Goal: Transaction & Acquisition: Purchase product/service

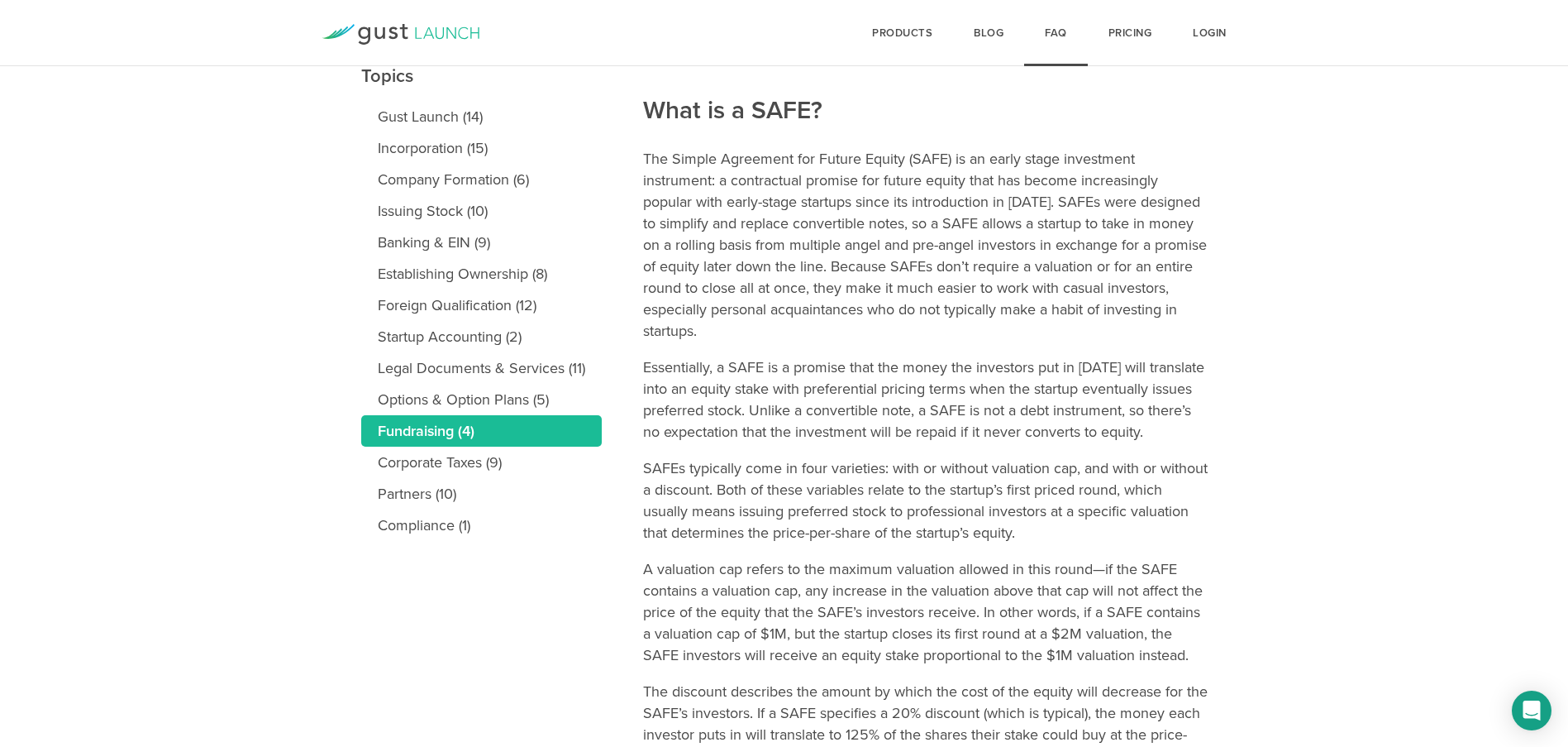
scroll to position [196, 0]
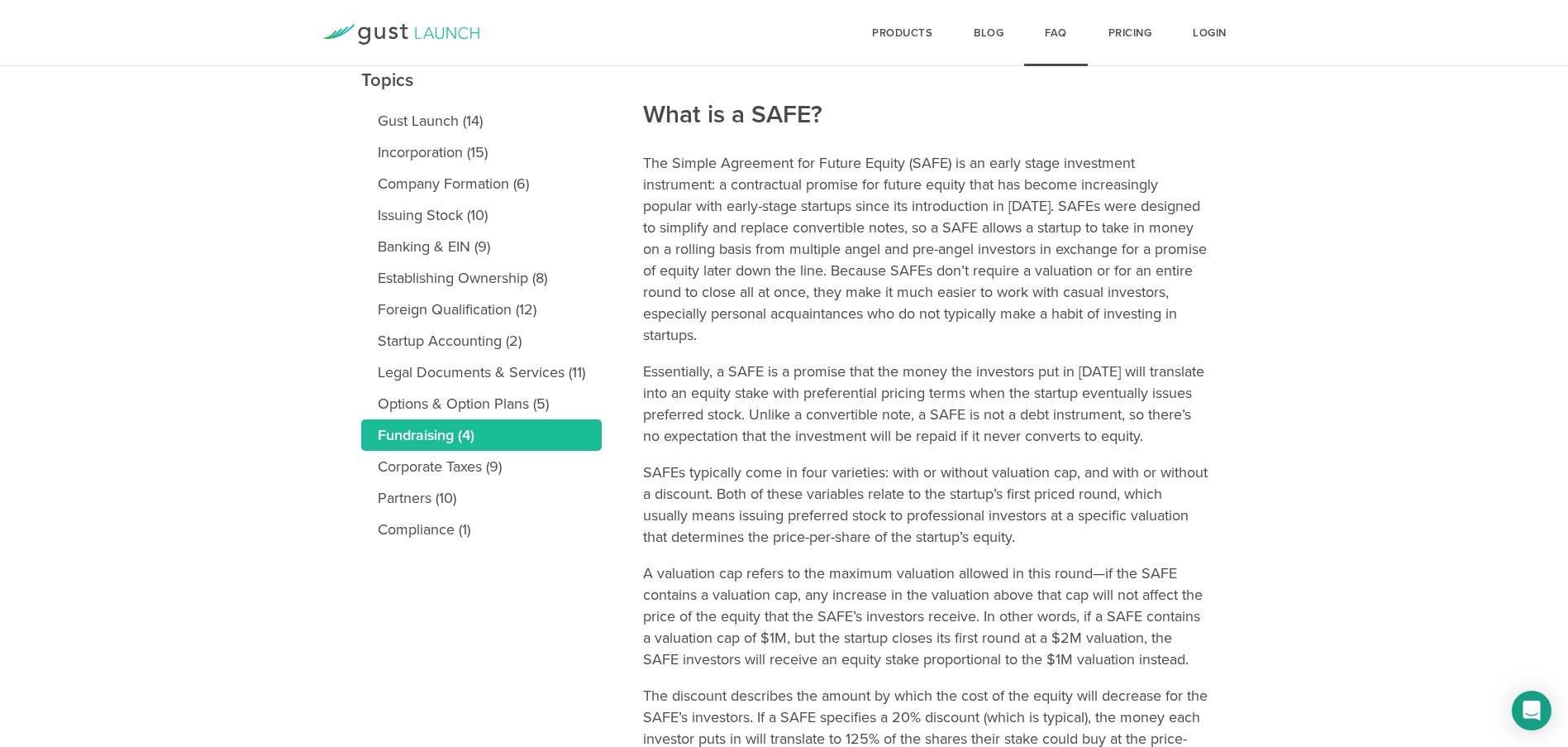
drag, startPoint x: 636, startPoint y: 105, endPoint x: 748, endPoint y: 161, distance: 125.2
click at [748, 161] on main "Topics Gust Launch (14) Incorporation (15) Company Formation (6) Issuing Stock …" at bounding box center [784, 547] width 1568 height 1032
click at [1252, 287] on main "Topics Gust Launch (14) Incorporation (15) Company Formation (6) Issuing Stock …" at bounding box center [784, 547] width 1568 height 1032
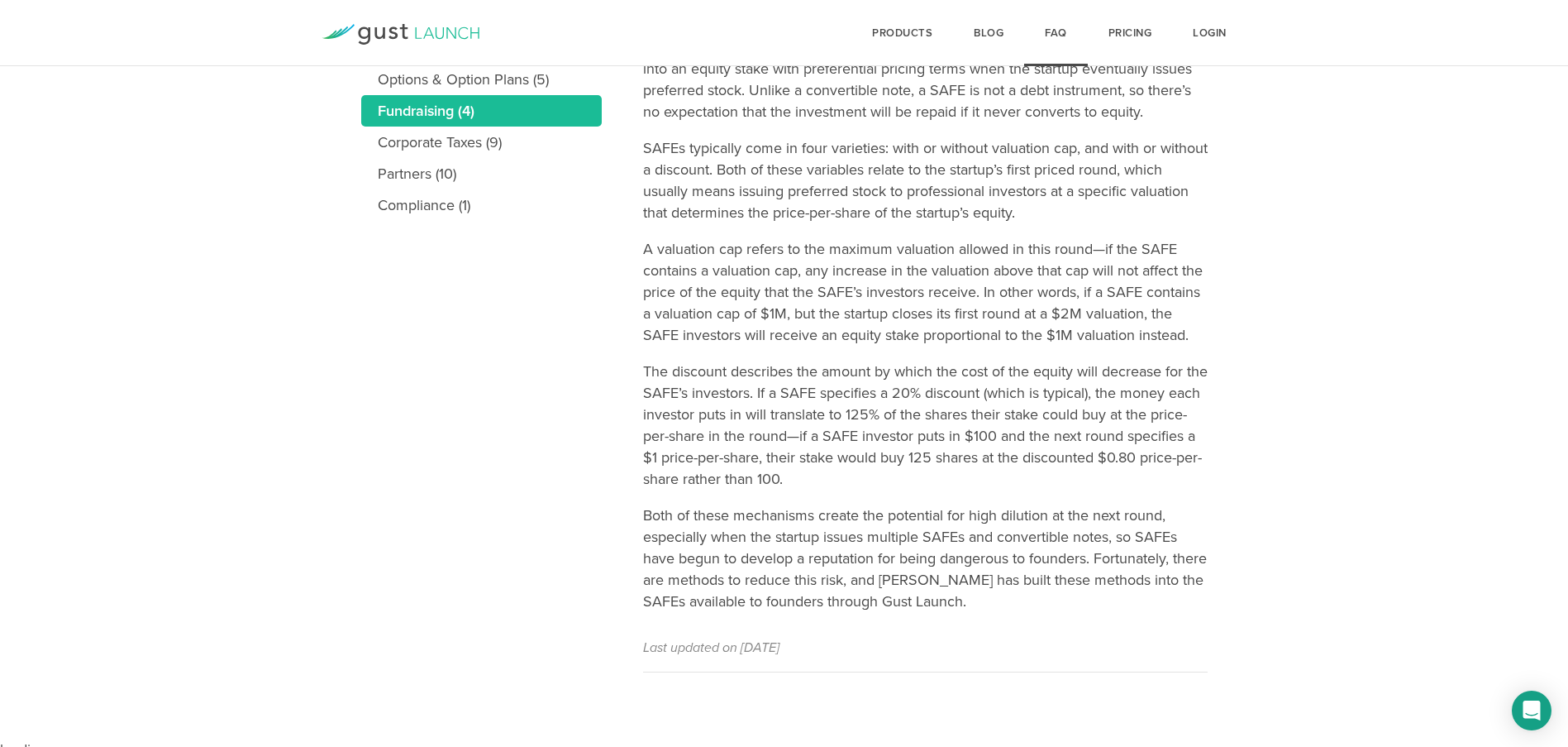
scroll to position [521, 0]
drag, startPoint x: 958, startPoint y: 616, endPoint x: 893, endPoint y: 440, distance: 187.6
drag, startPoint x: 893, startPoint y: 440, endPoint x: 1255, endPoint y: 413, distance: 363.0
click at [1255, 413] on main "Topics Gust Launch (14) Incorporation (15) Company Formation (6) Issuing Stock …" at bounding box center [784, 222] width 1568 height 1032
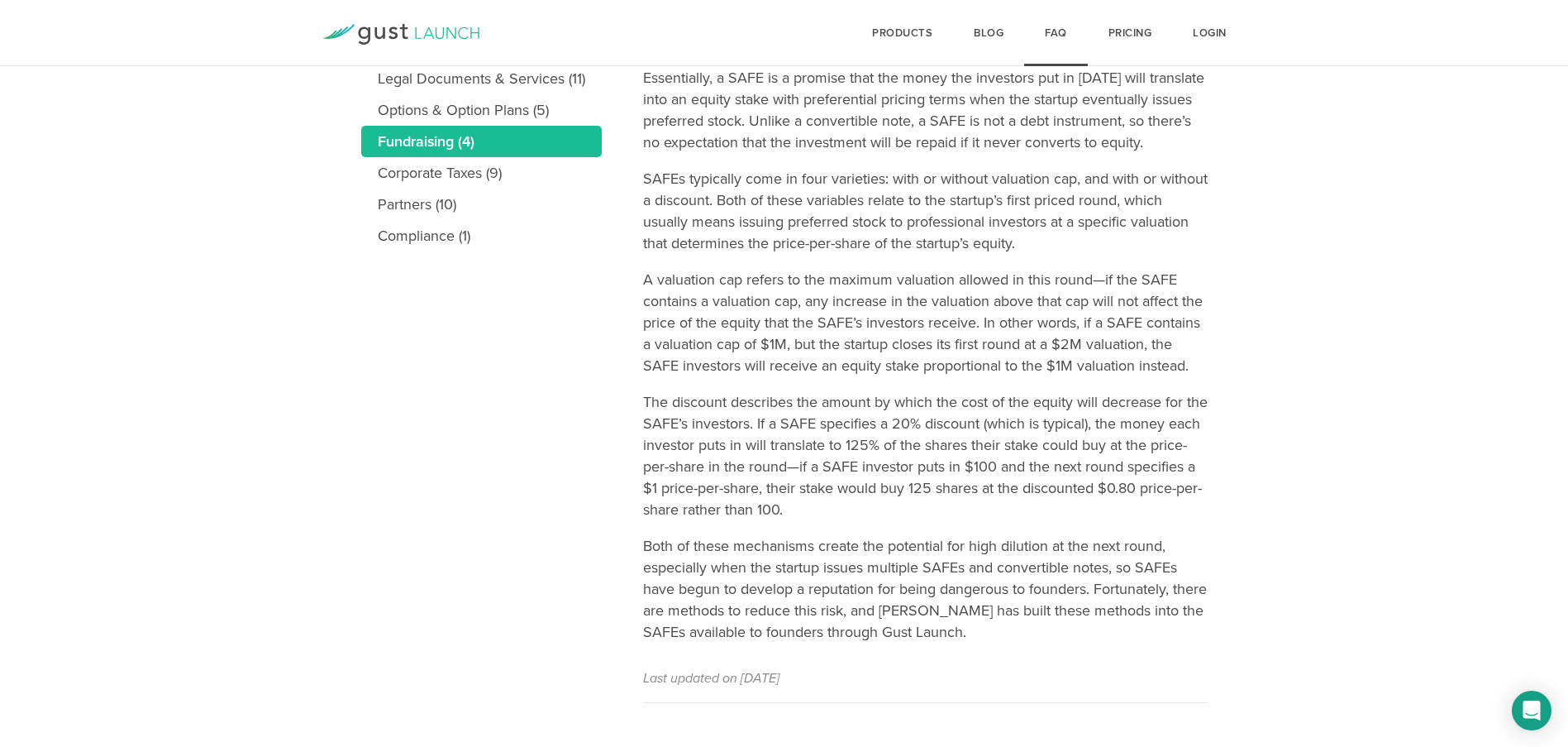
scroll to position [514, 0]
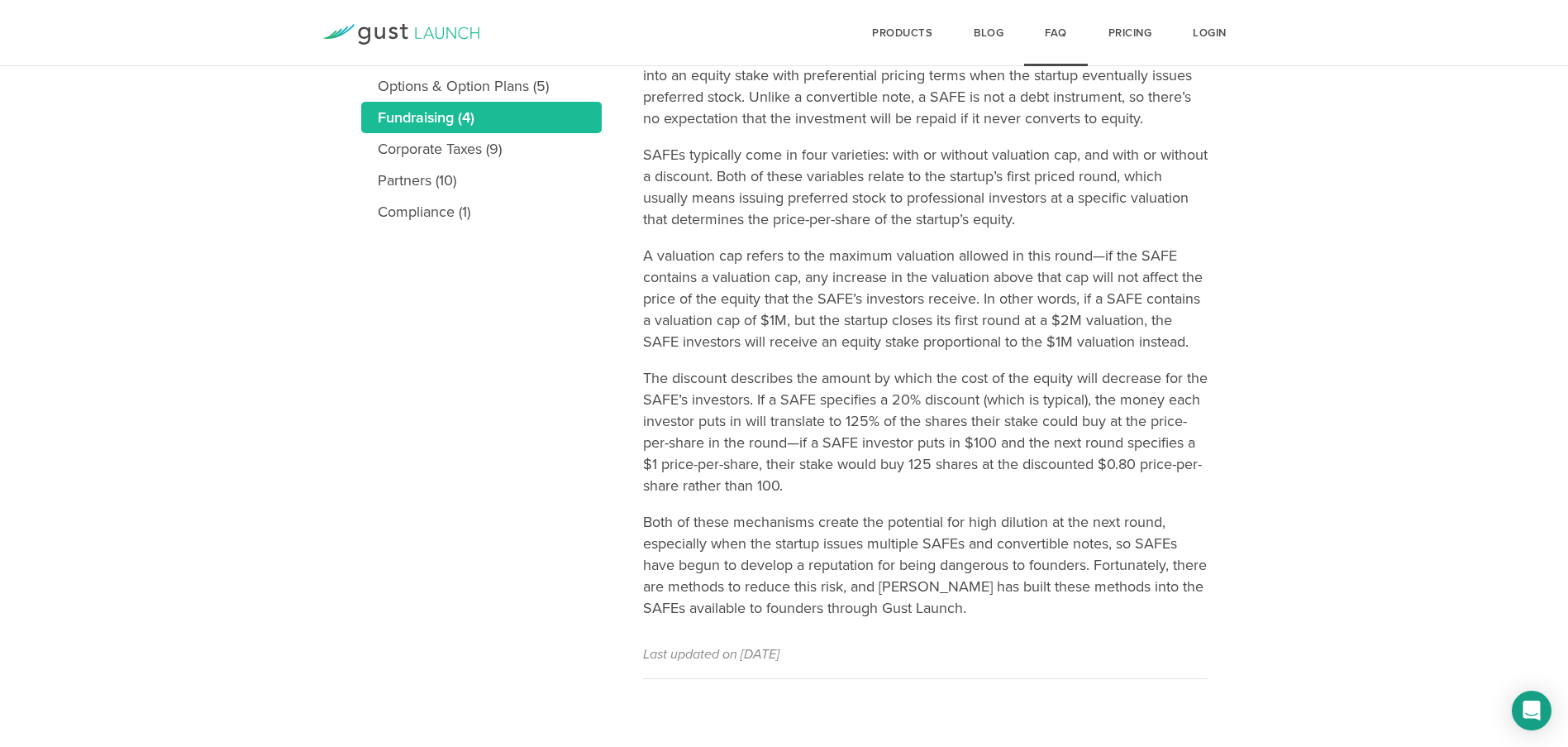
drag, startPoint x: 648, startPoint y: 255, endPoint x: 1099, endPoint y: 677, distance: 617.6
click at [1099, 677] on article "What is a SAFE? The Simple Agreement for Future Equity (SAFE) is an early stage…" at bounding box center [926, 195] width 565 height 966
copy article "What is a SAFE? The Simple Agreement for Future Equity (SAFE) is an early stage…"
click at [476, 423] on nav "Topics Gust Launch (14) Incorporation (15) Company Formation (6) Issuing Stock …" at bounding box center [501, 195] width 281 height 966
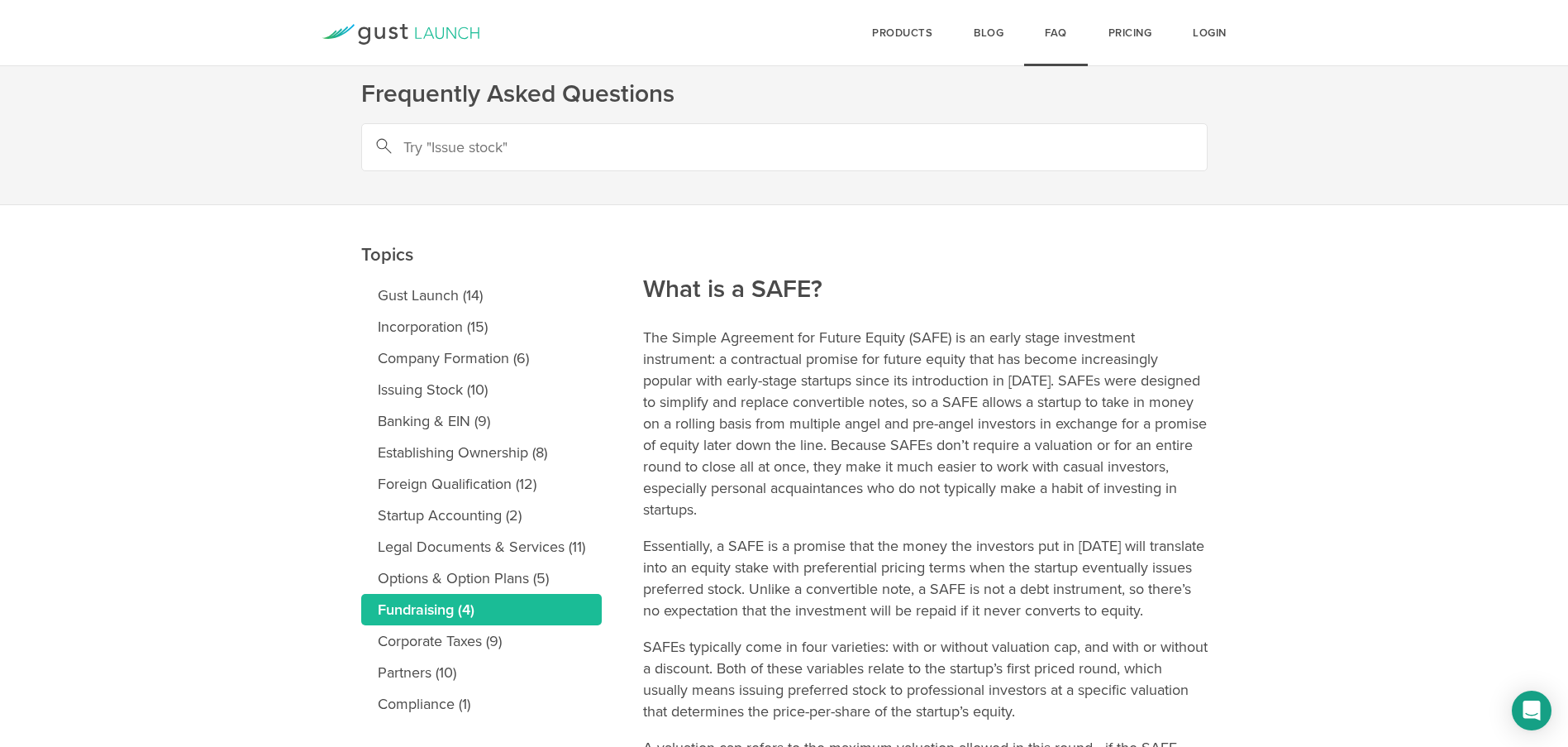
scroll to position [0, 0]
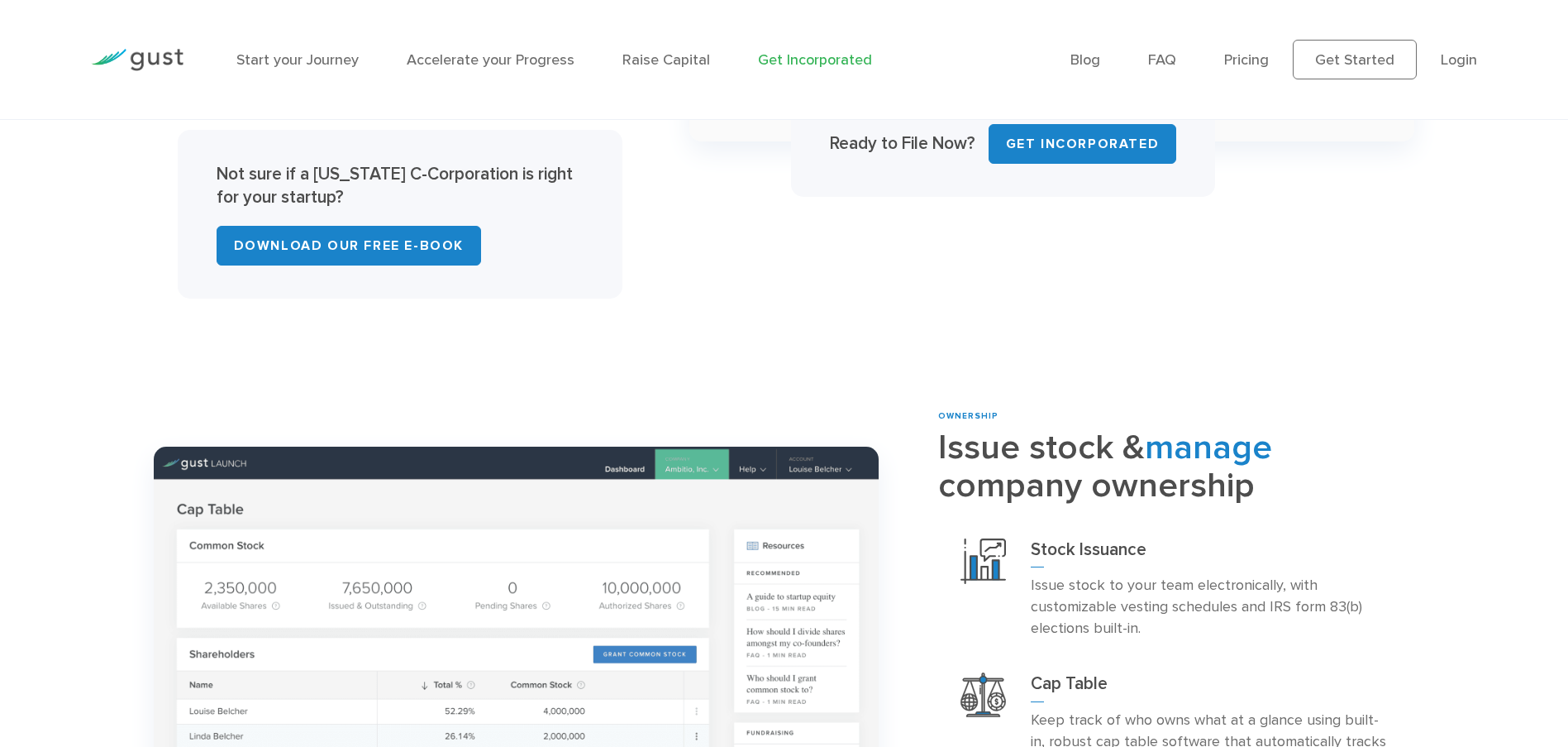
scroll to position [1360, 0]
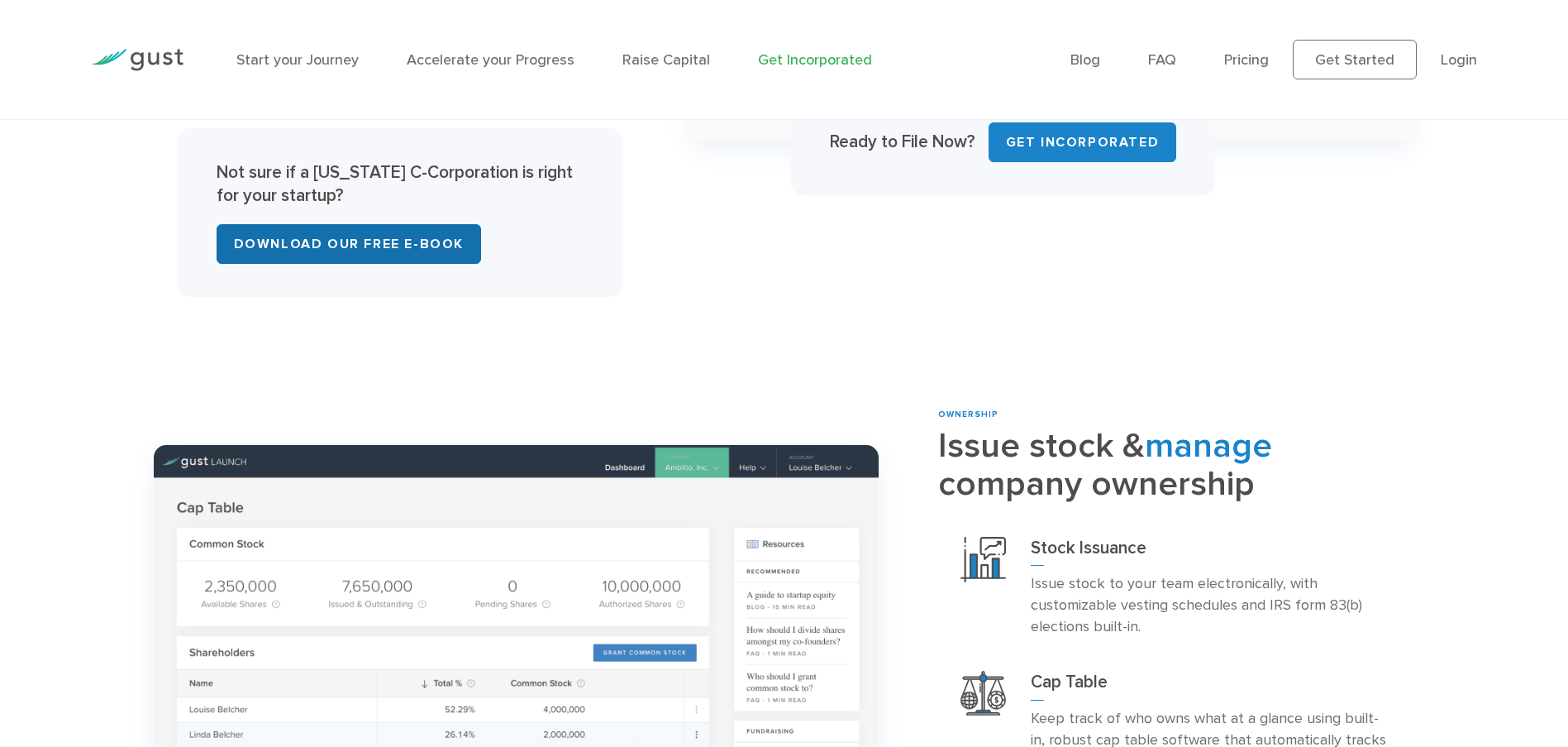
click at [376, 241] on link "Download Our Free E-Book" at bounding box center [348, 244] width 264 height 40
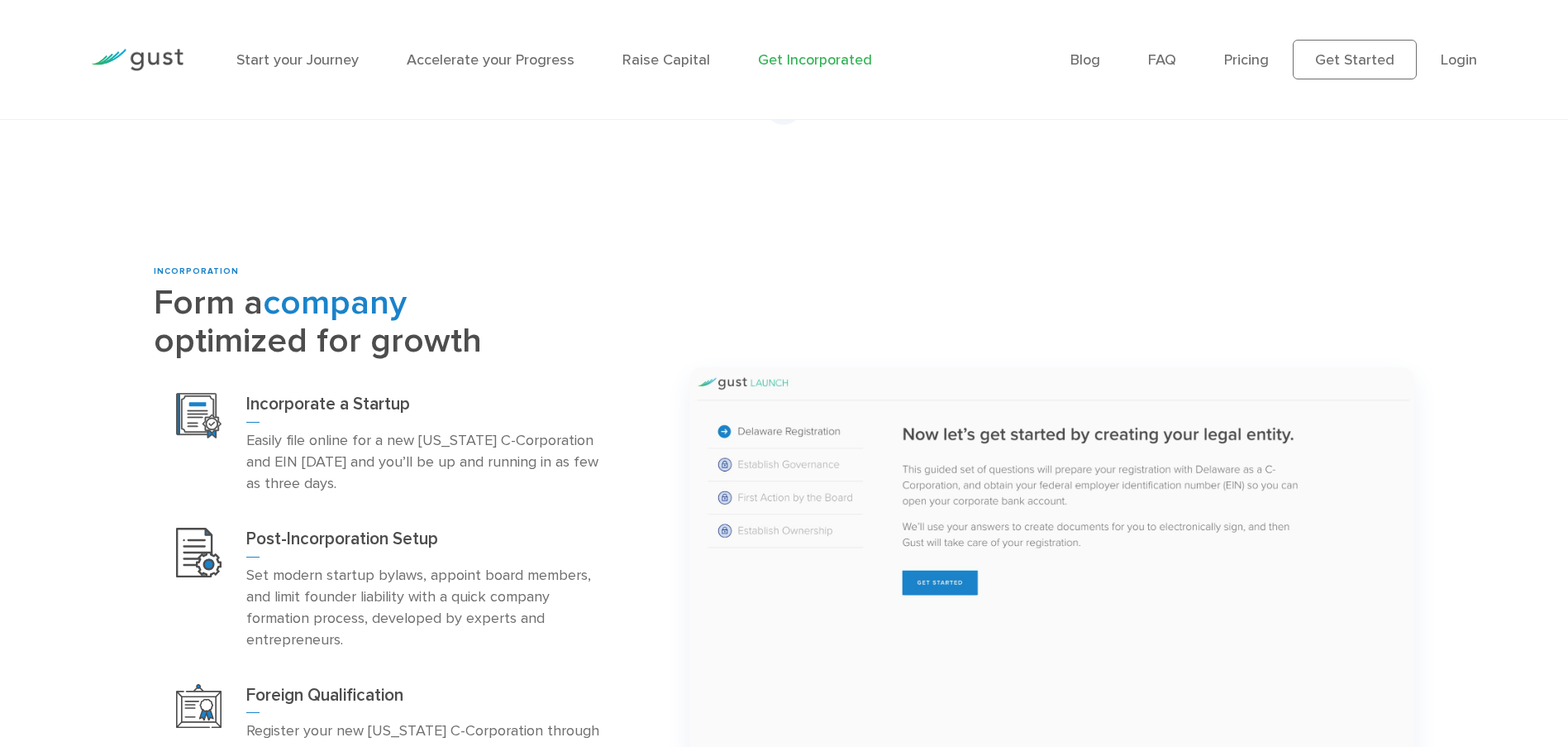
scroll to position [676, 0]
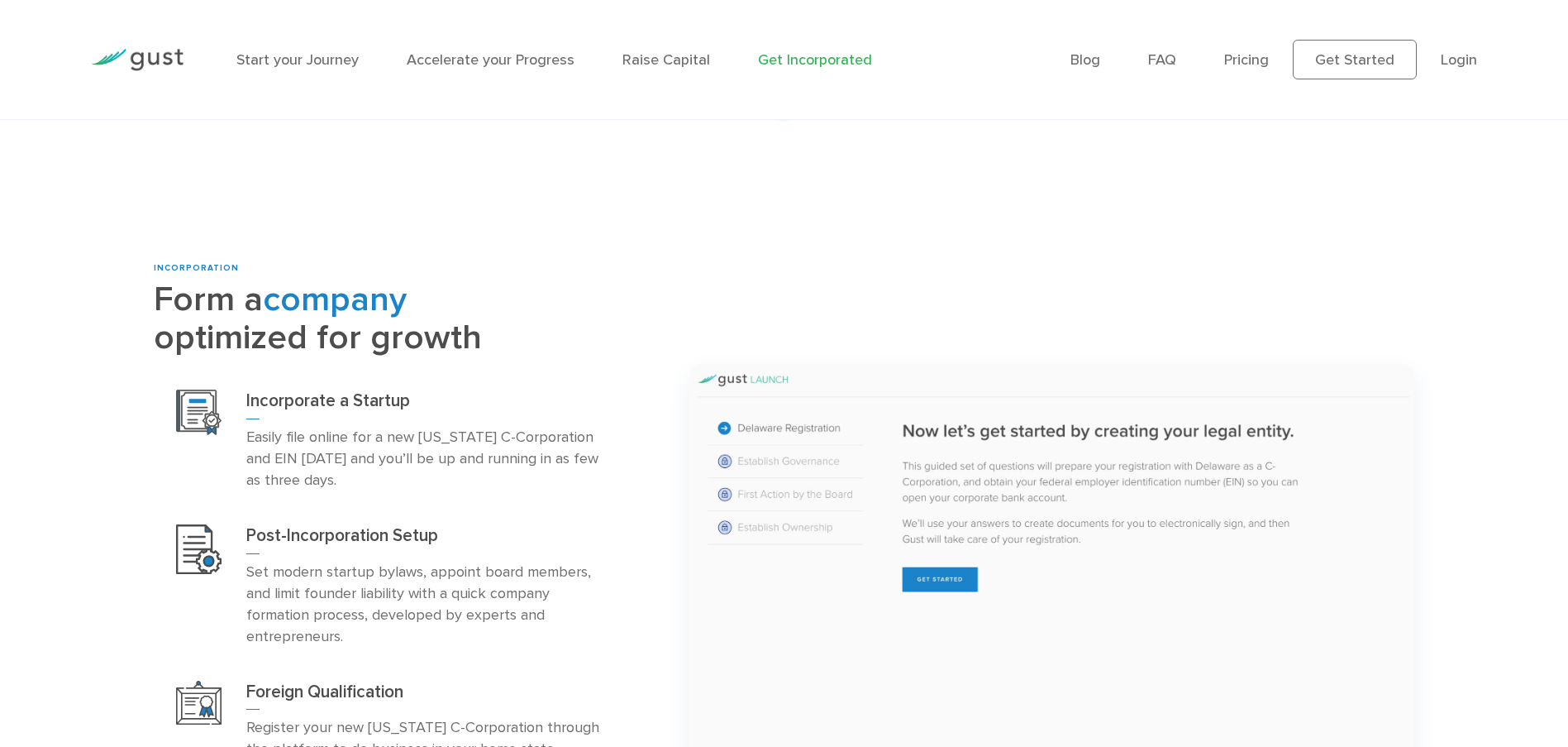
click at [281, 399] on h3 "Incorporate a Startup" at bounding box center [427, 404] width 361 height 30
click at [195, 421] on img at bounding box center [198, 412] width 45 height 45
click at [298, 58] on link "Start your Journey" at bounding box center [297, 60] width 122 height 17
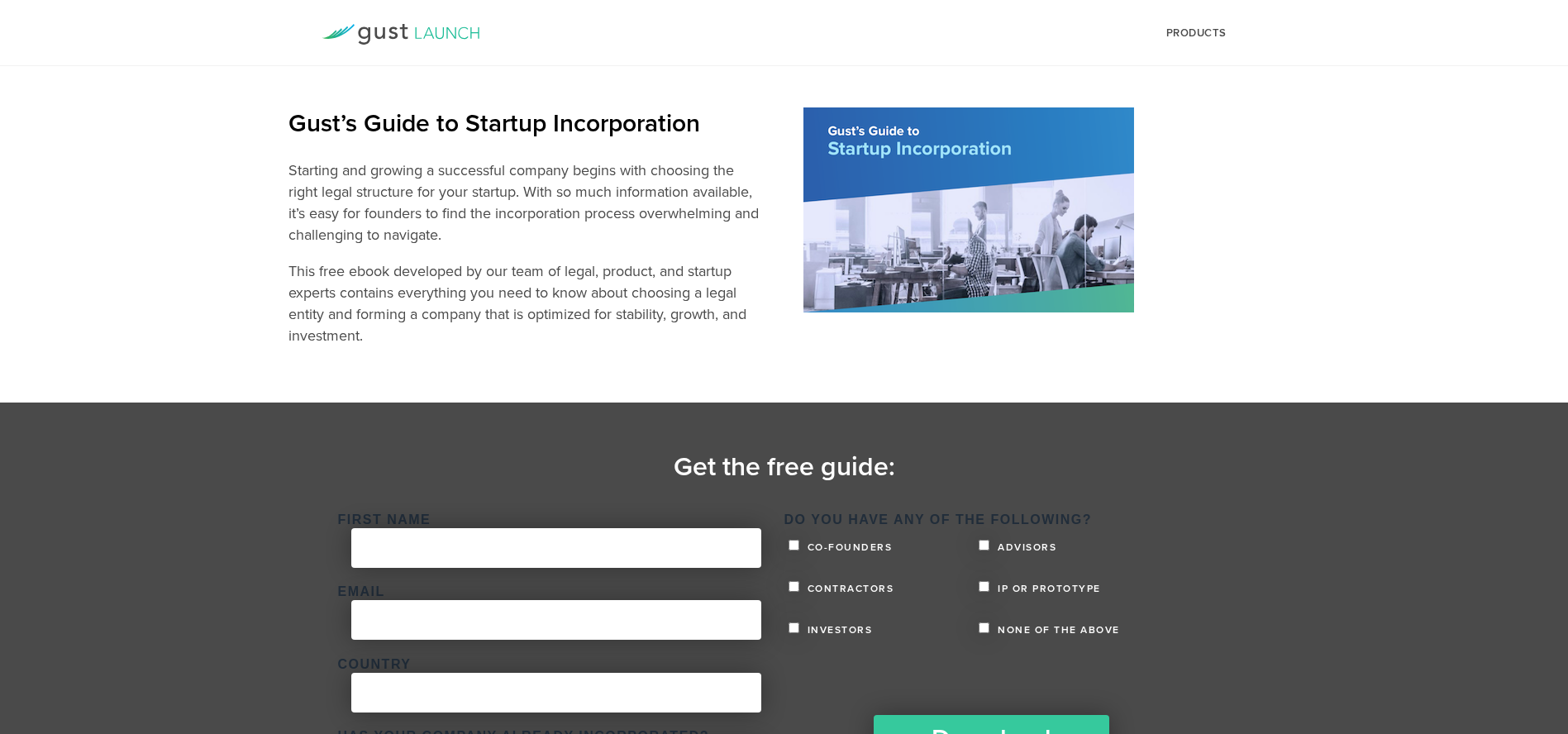
scroll to position [111, 0]
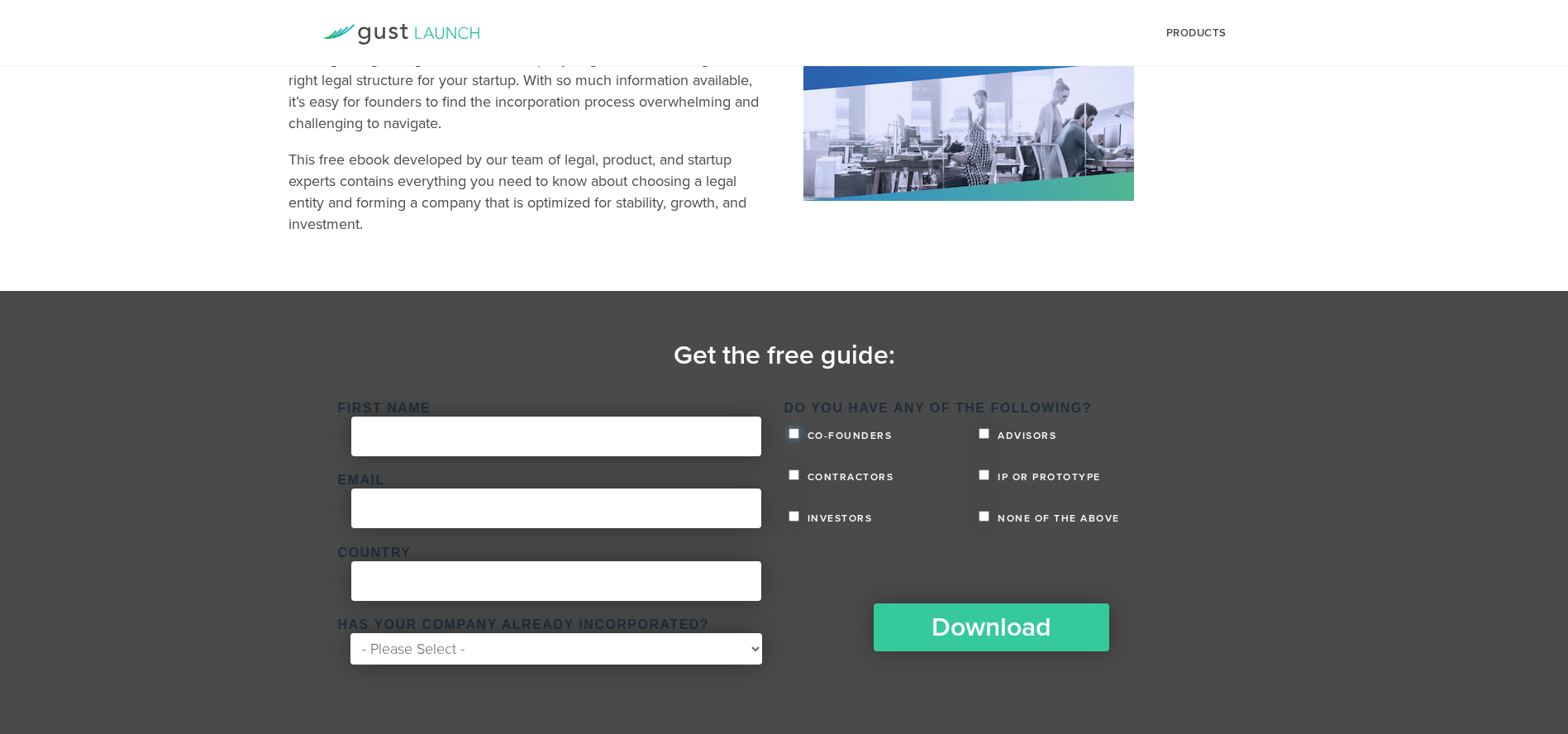
click at [791, 435] on input "Co-founders" at bounding box center [793, 433] width 11 height 11
checkbox input "true"
click at [978, 624] on input "Download" at bounding box center [995, 625] width 250 height 51
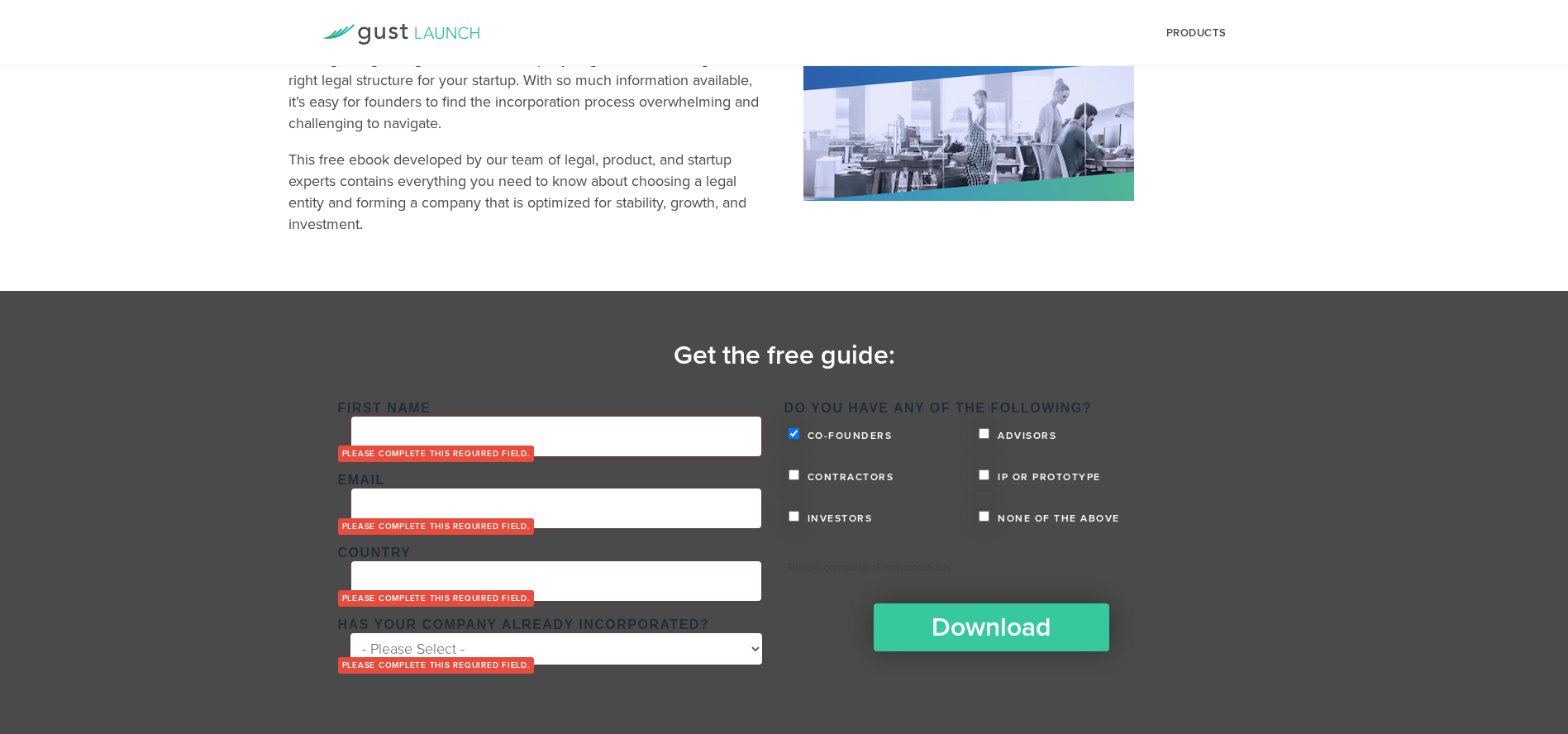
click at [627, 422] on input "First Name *" at bounding box center [556, 436] width 410 height 40
type input "Michael"
type input "michaeljsmithjr@gmail.com"
type input "United States"
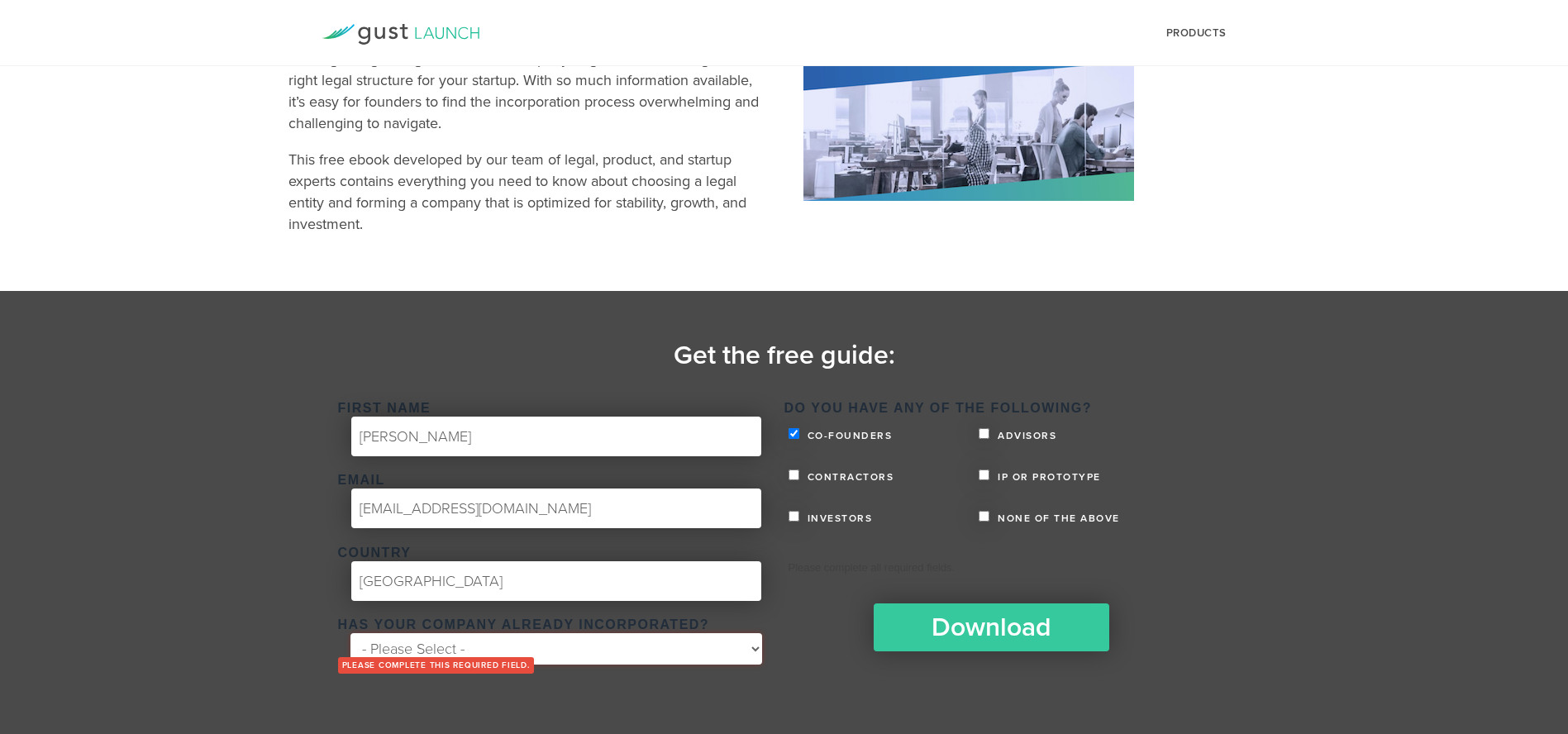
click at [420, 637] on select "- Please Select - Yes No" at bounding box center [555, 649] width 411 height 31
select select "No"
click at [350, 633] on select "- Please Select - Yes No" at bounding box center [555, 649] width 411 height 31
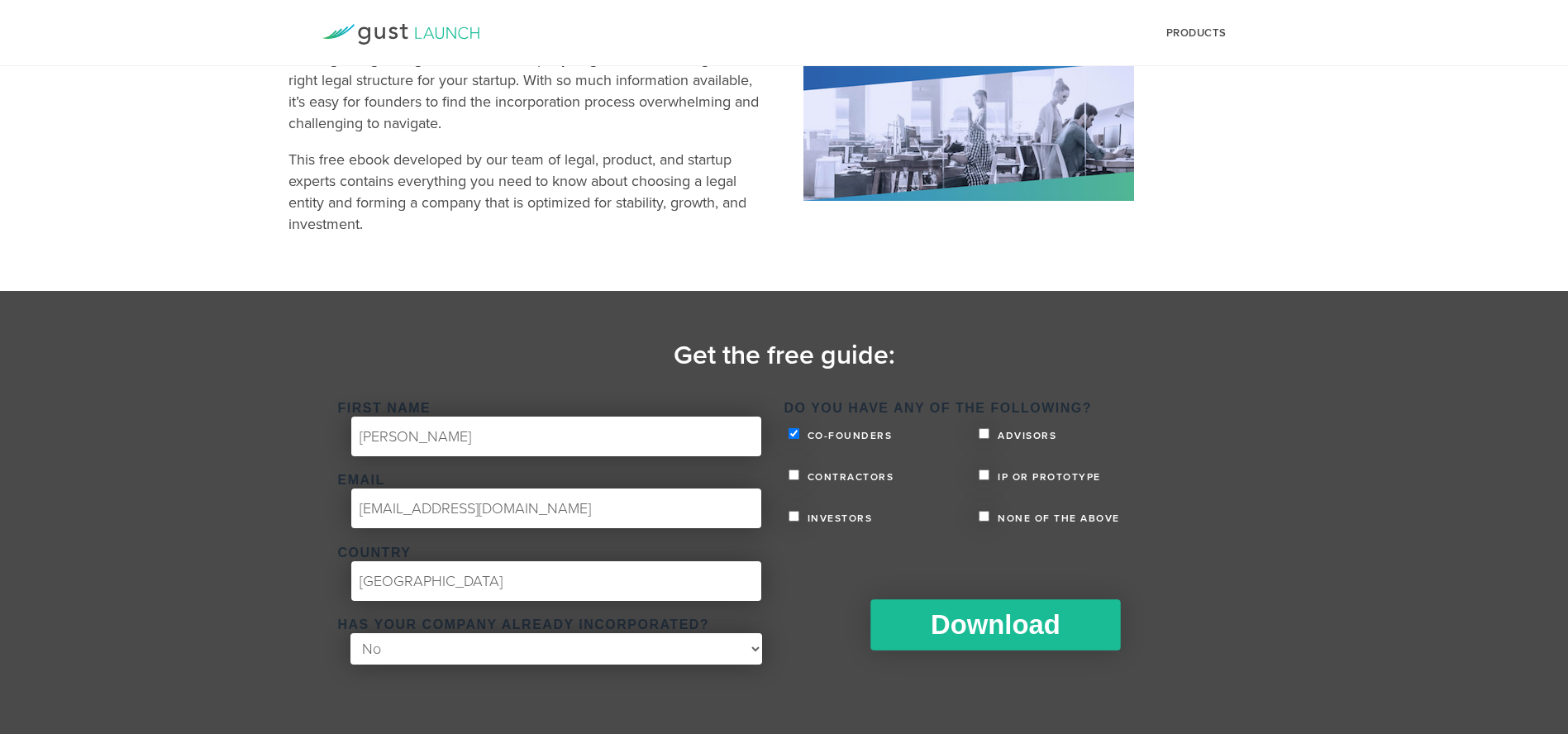
click at [1044, 620] on input "Download" at bounding box center [995, 625] width 250 height 51
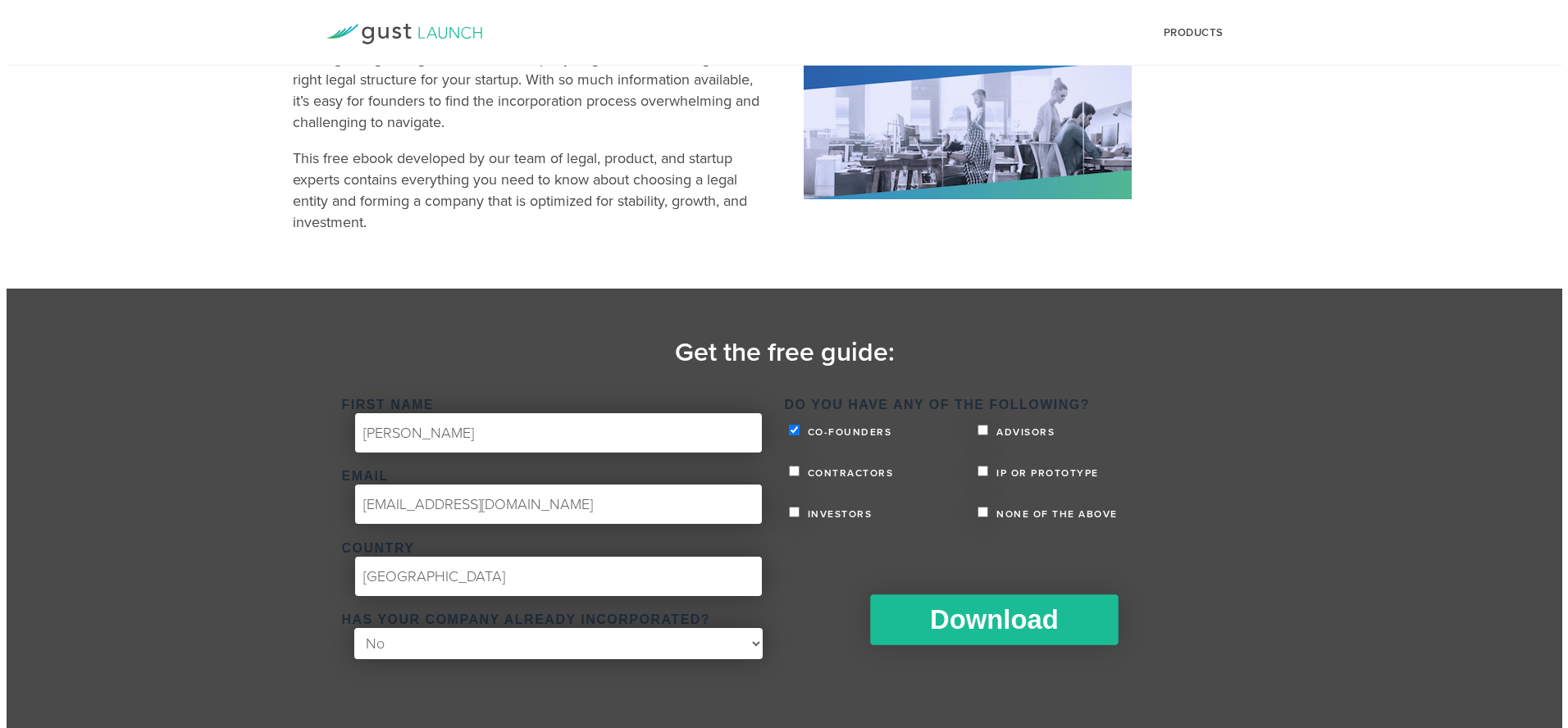
scroll to position [0, 0]
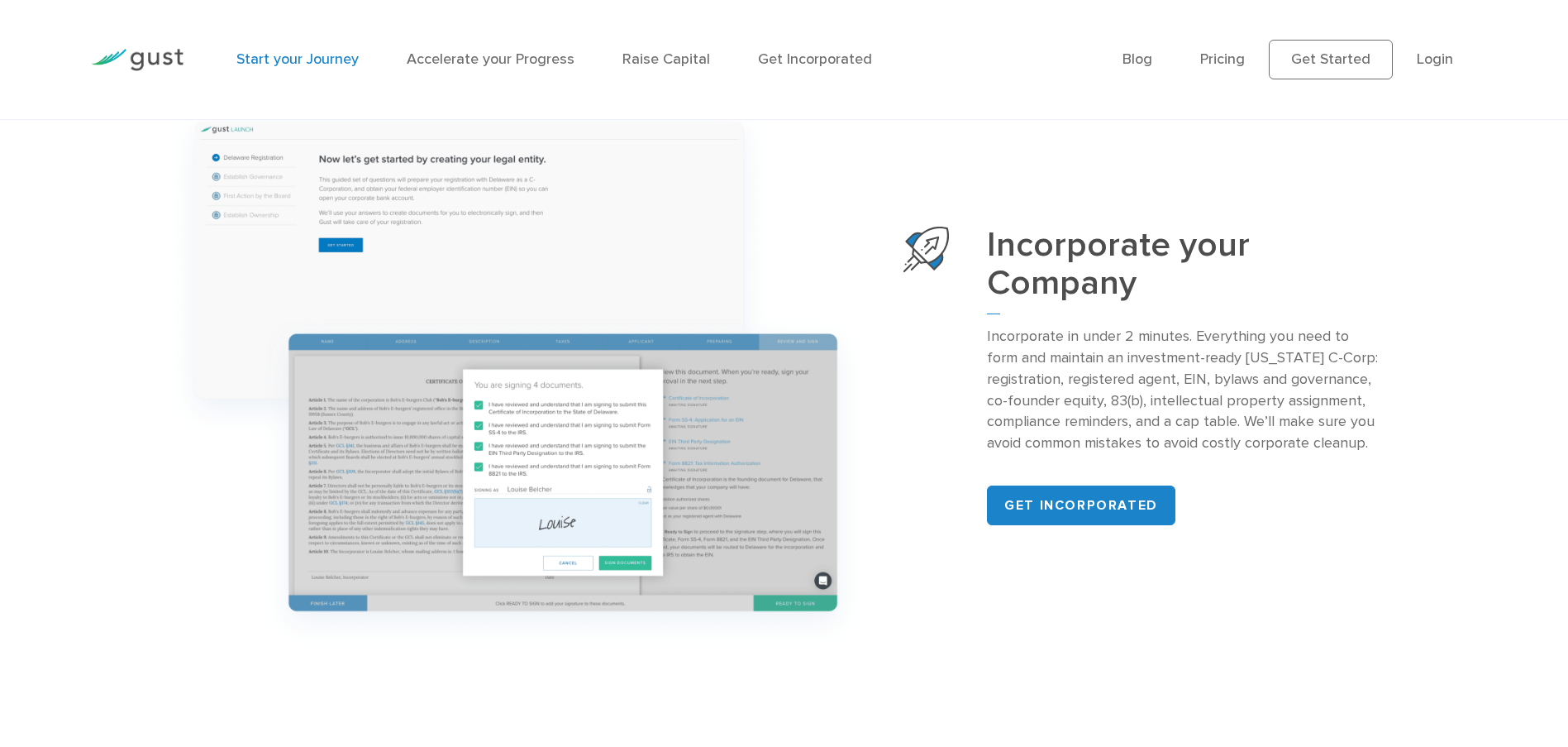
scroll to position [2080, 0]
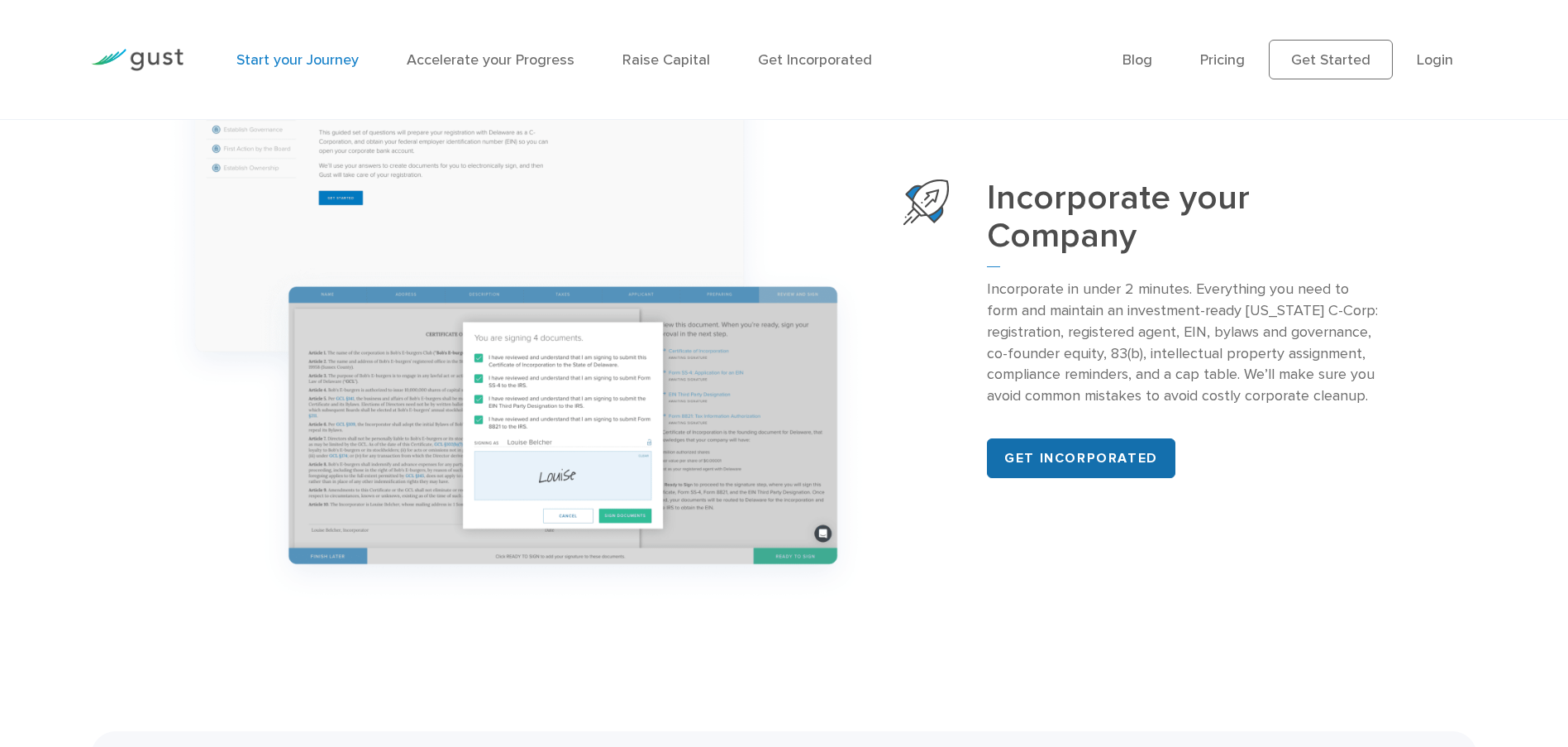
click at [1091, 452] on link "Get incorporated" at bounding box center [1080, 458] width 189 height 40
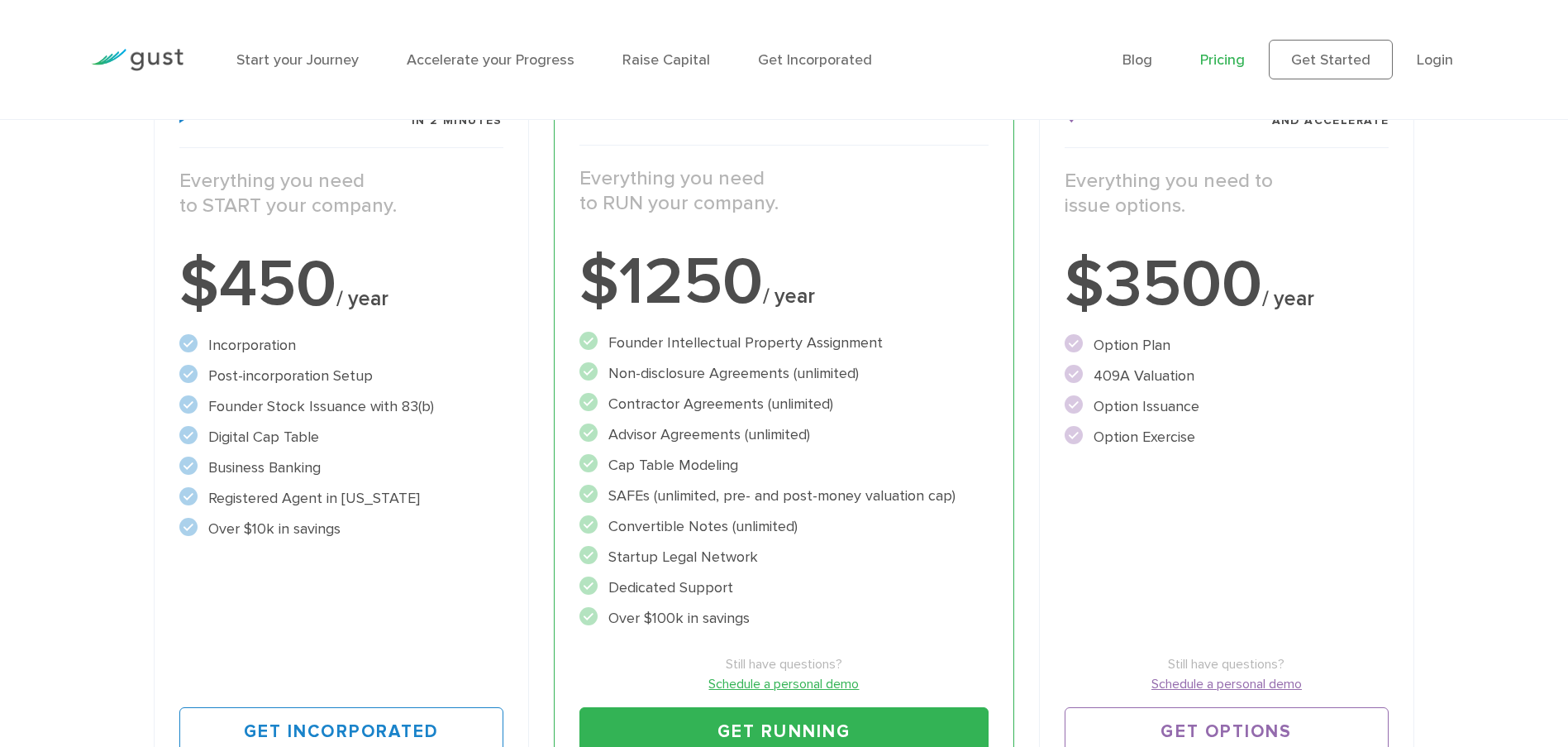
scroll to position [308, 0]
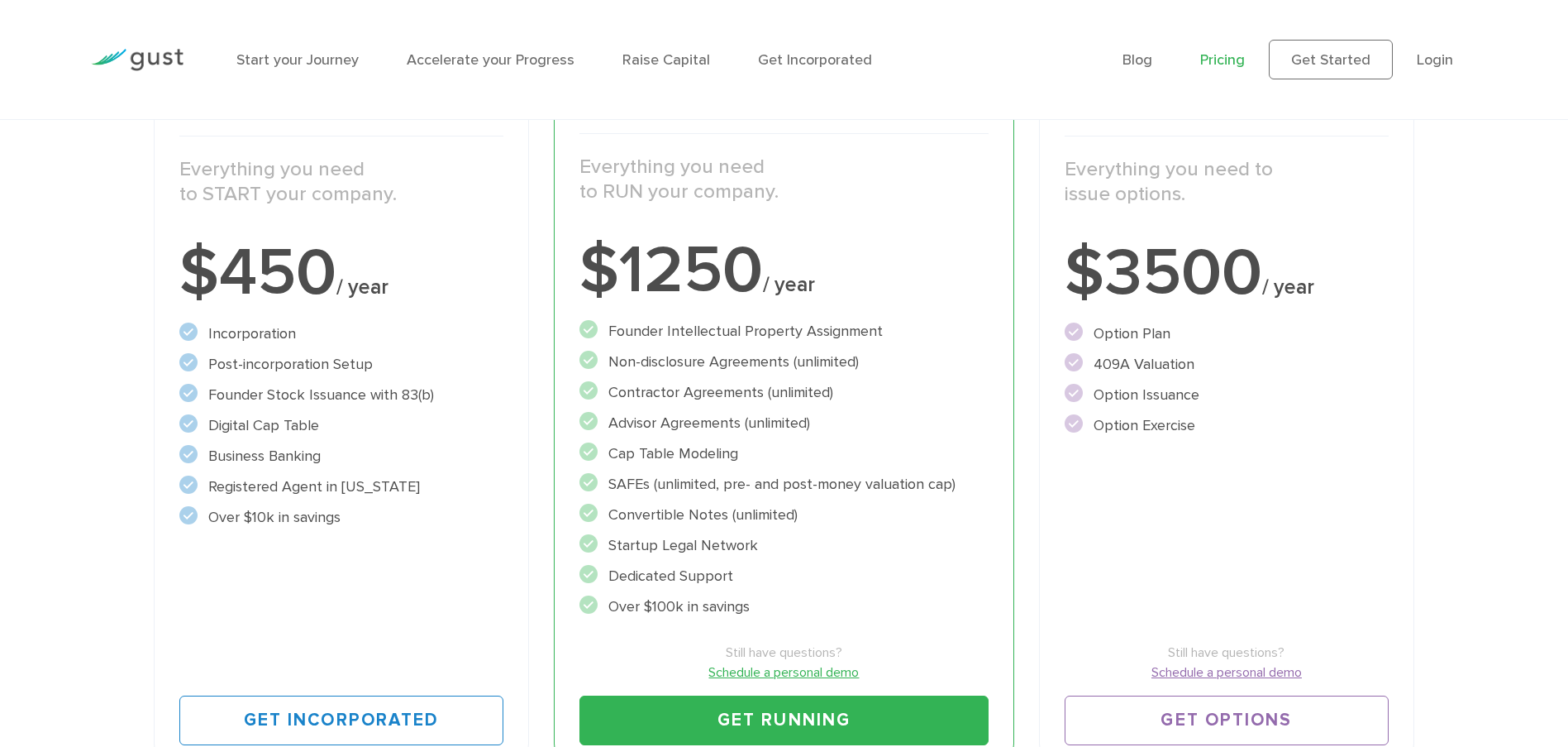
drag, startPoint x: 173, startPoint y: 164, endPoint x: 461, endPoint y: 570, distance: 497.8
click at [461, 570] on div "Start Incorporate in 2 Minutes Everything you need to START your company. $450 …" at bounding box center [341, 418] width 376 height 716
copy div "Everything you need to START your company. $450 / year Incorporation Post-incor…"
click at [387, 563] on div "Start Incorporate in 2 Minutes Everything you need to START your company. $450 …" at bounding box center [341, 418] width 376 height 716
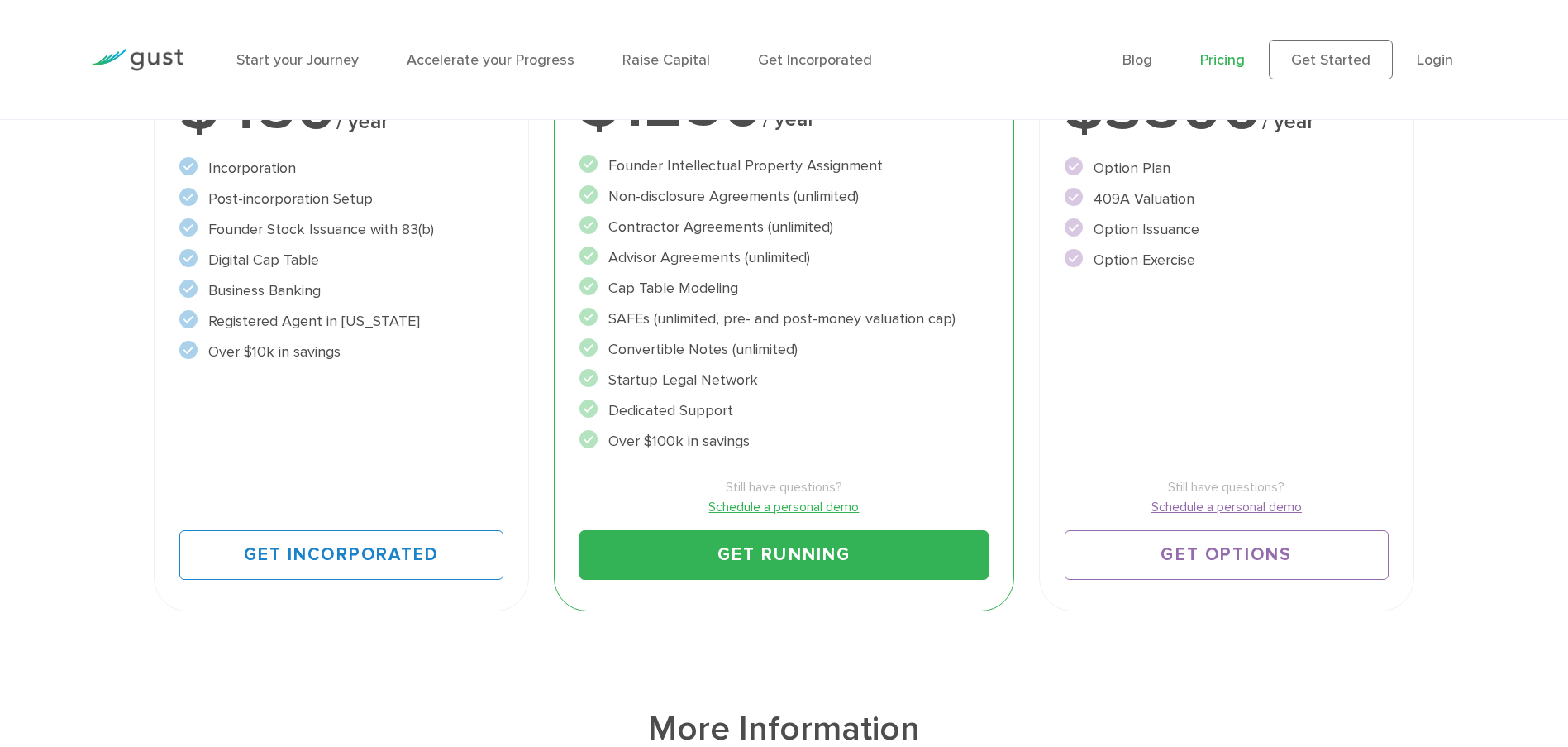
scroll to position [475, 0]
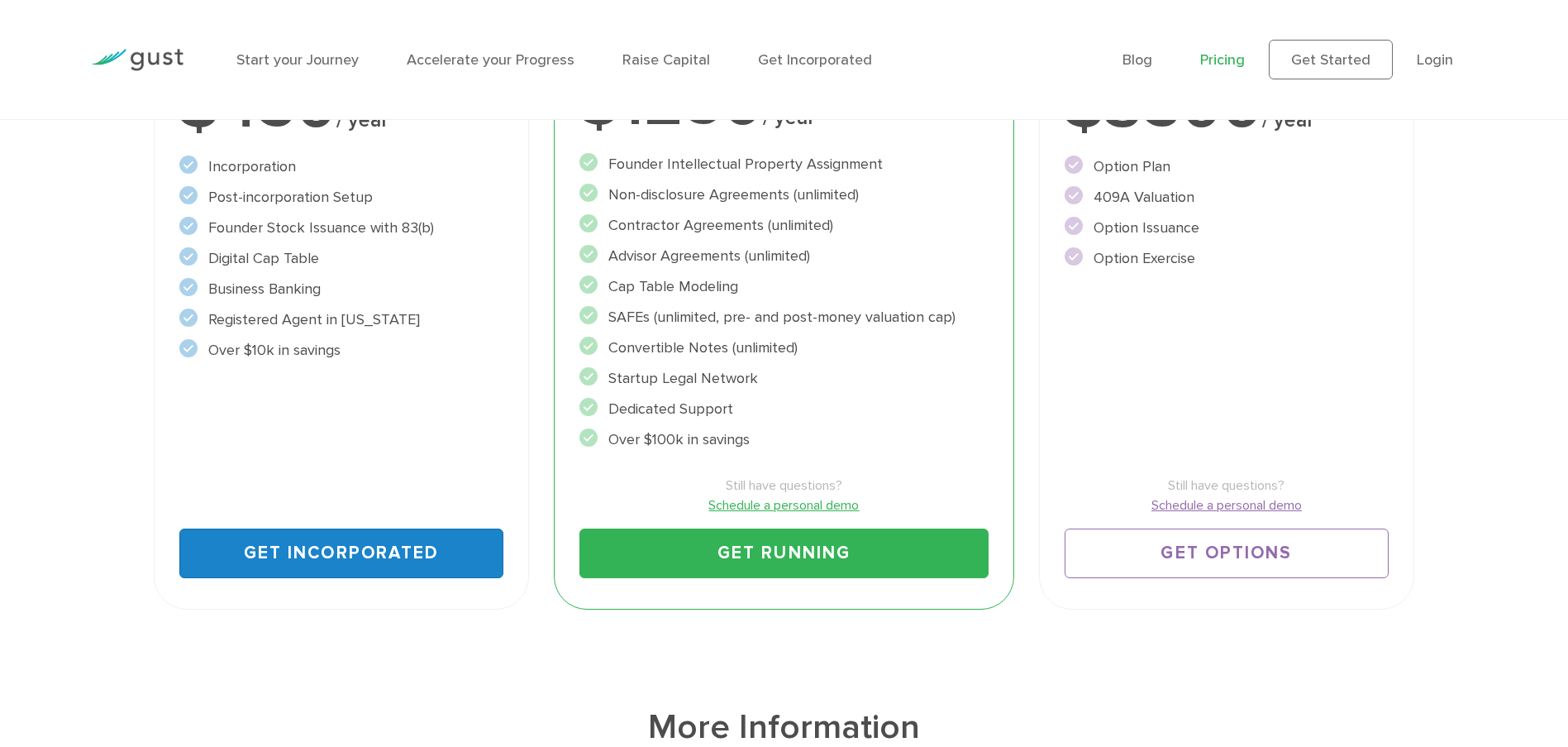
click at [304, 546] on link "Get Incorporated" at bounding box center [341, 553] width 325 height 49
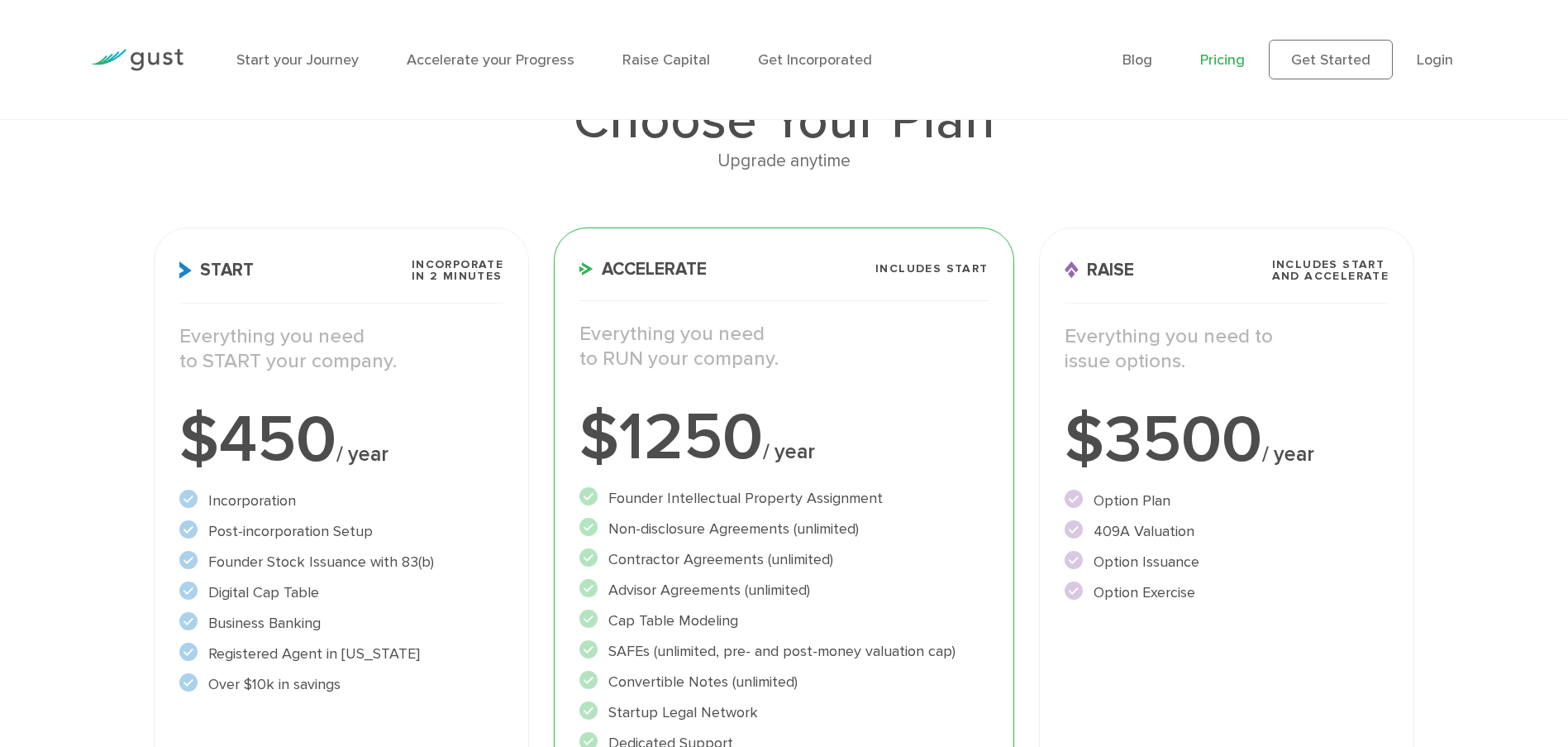
scroll to position [145, 0]
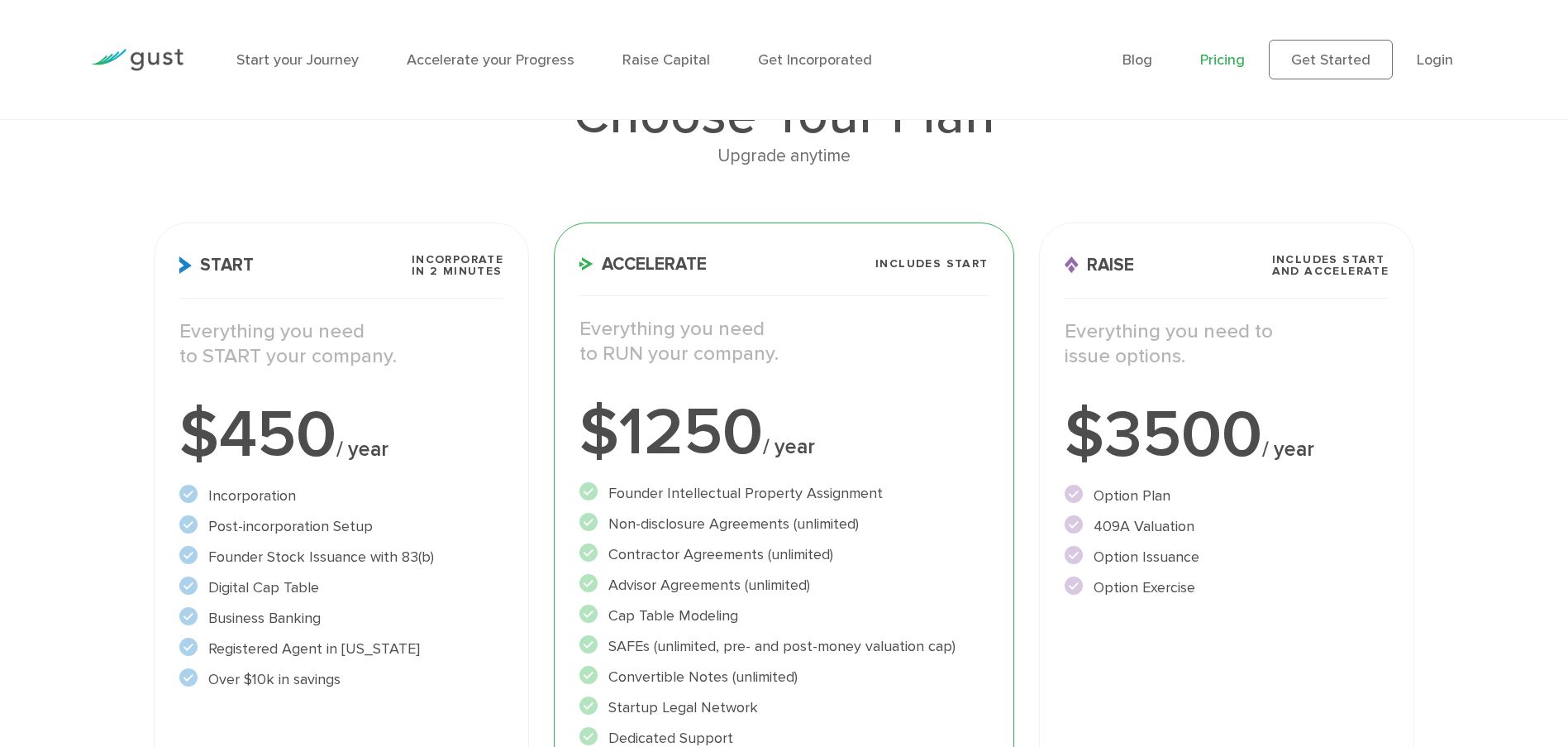
click at [1141, 160] on div "Upgrade anytime" at bounding box center [784, 156] width 1261 height 28
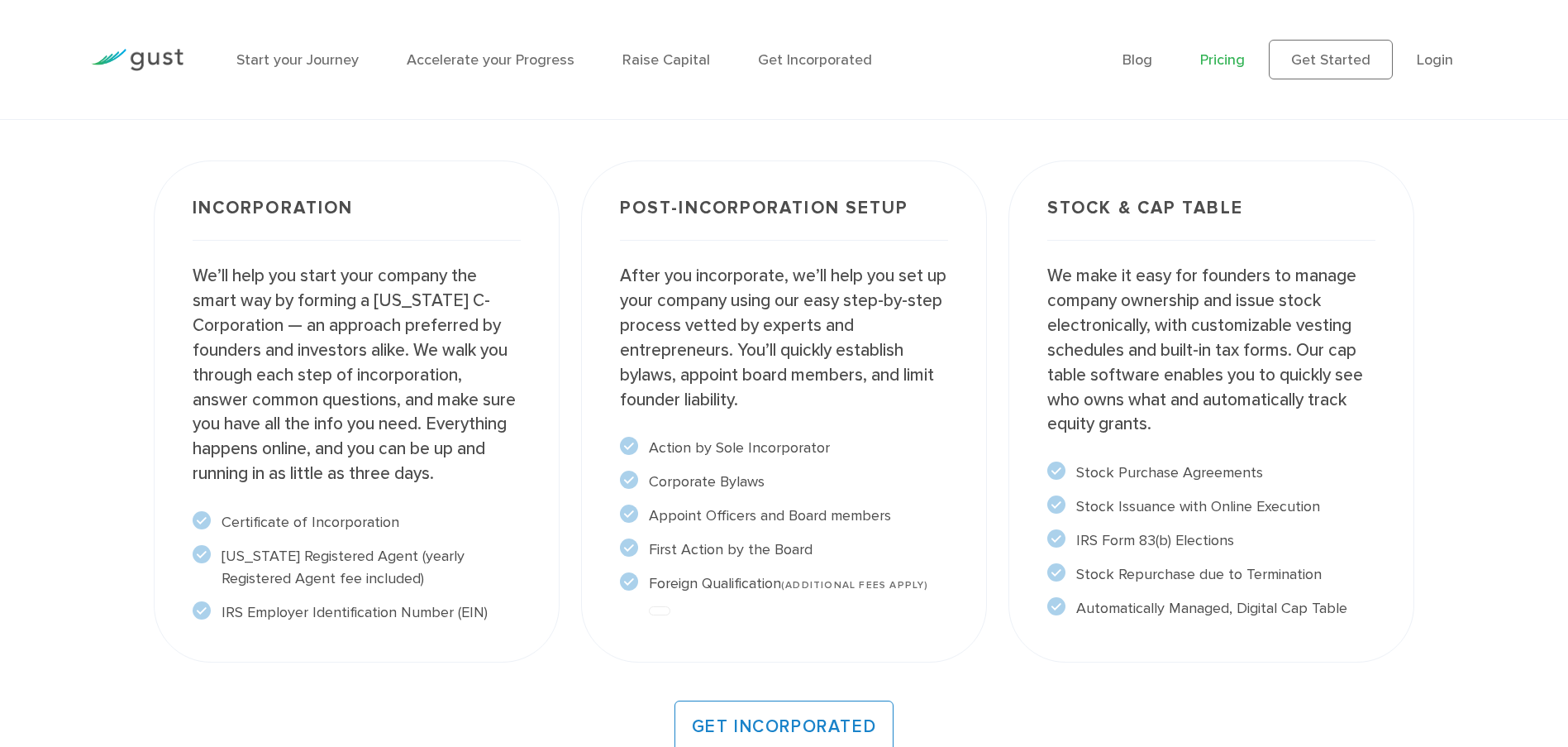
scroll to position [1286, 0]
drag, startPoint x: 192, startPoint y: 198, endPoint x: 521, endPoint y: 612, distance: 528.8
click at [521, 612] on div "Incorporation We’ll help you start your company the smart way by forming a Dela…" at bounding box center [357, 409] width 406 height 501
copy div "Incorporation We’ll help you start your company the smart way by forming a Dela…"
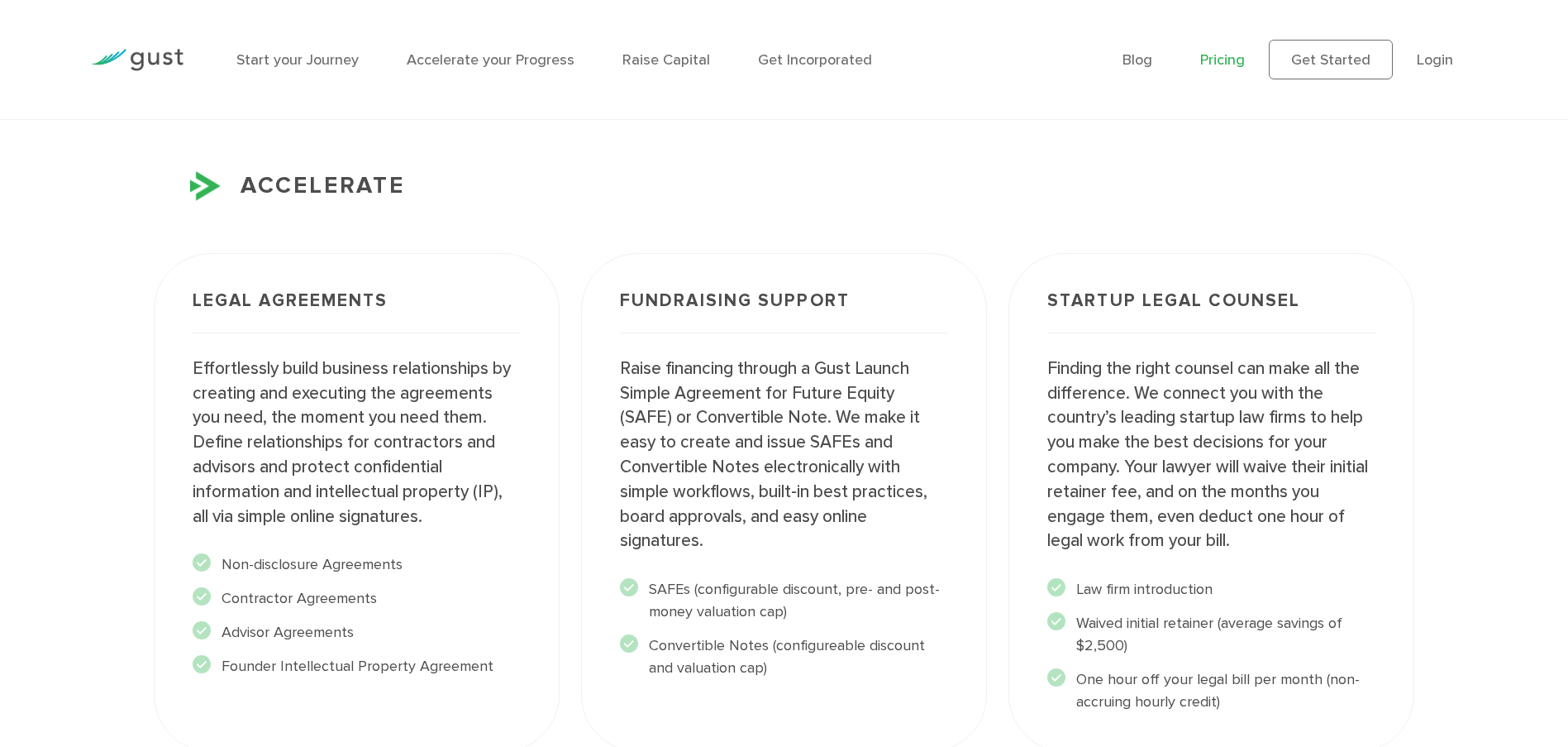
scroll to position [1927, 0]
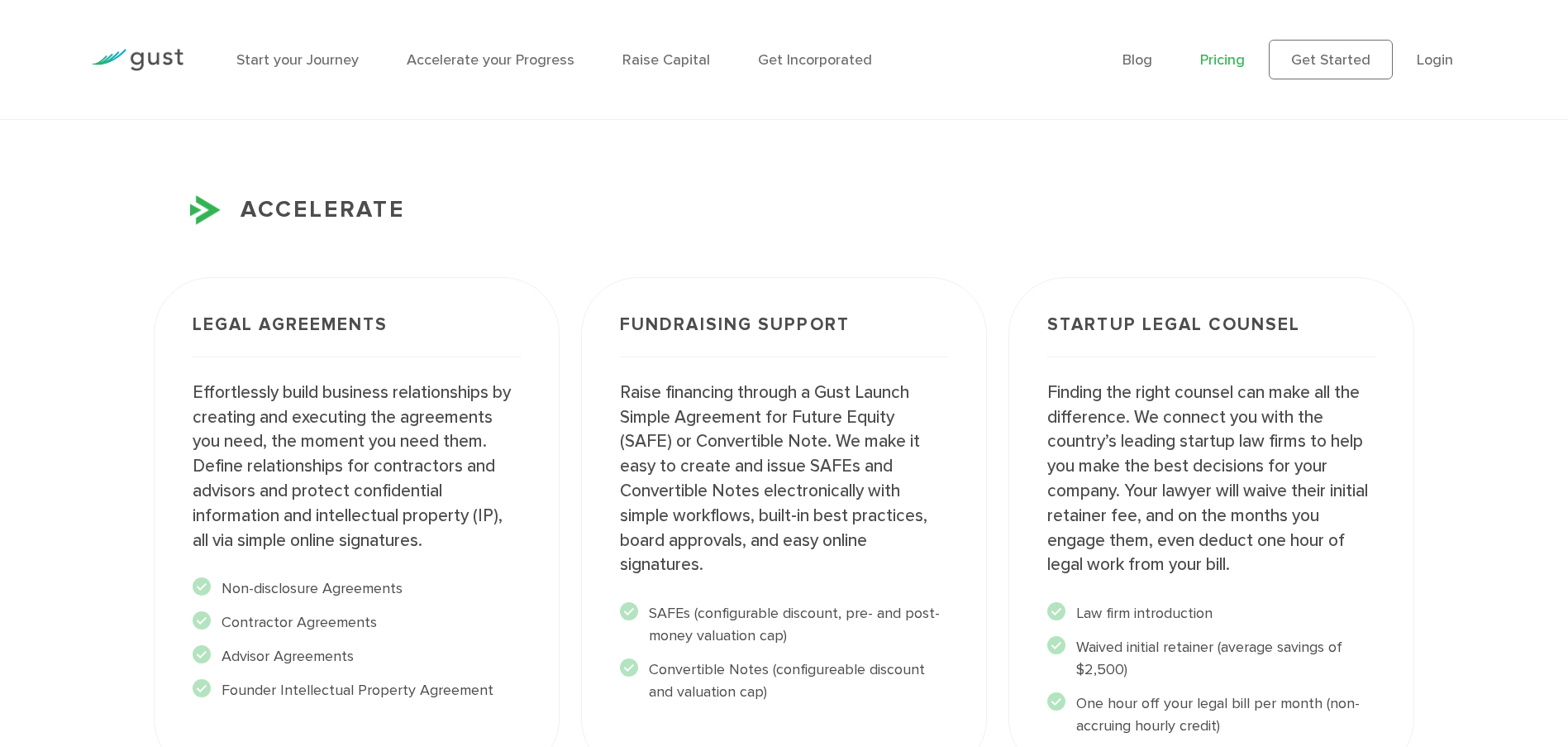
click at [311, 325] on h3 "Legal Agreements" at bounding box center [356, 336] width 328 height 42
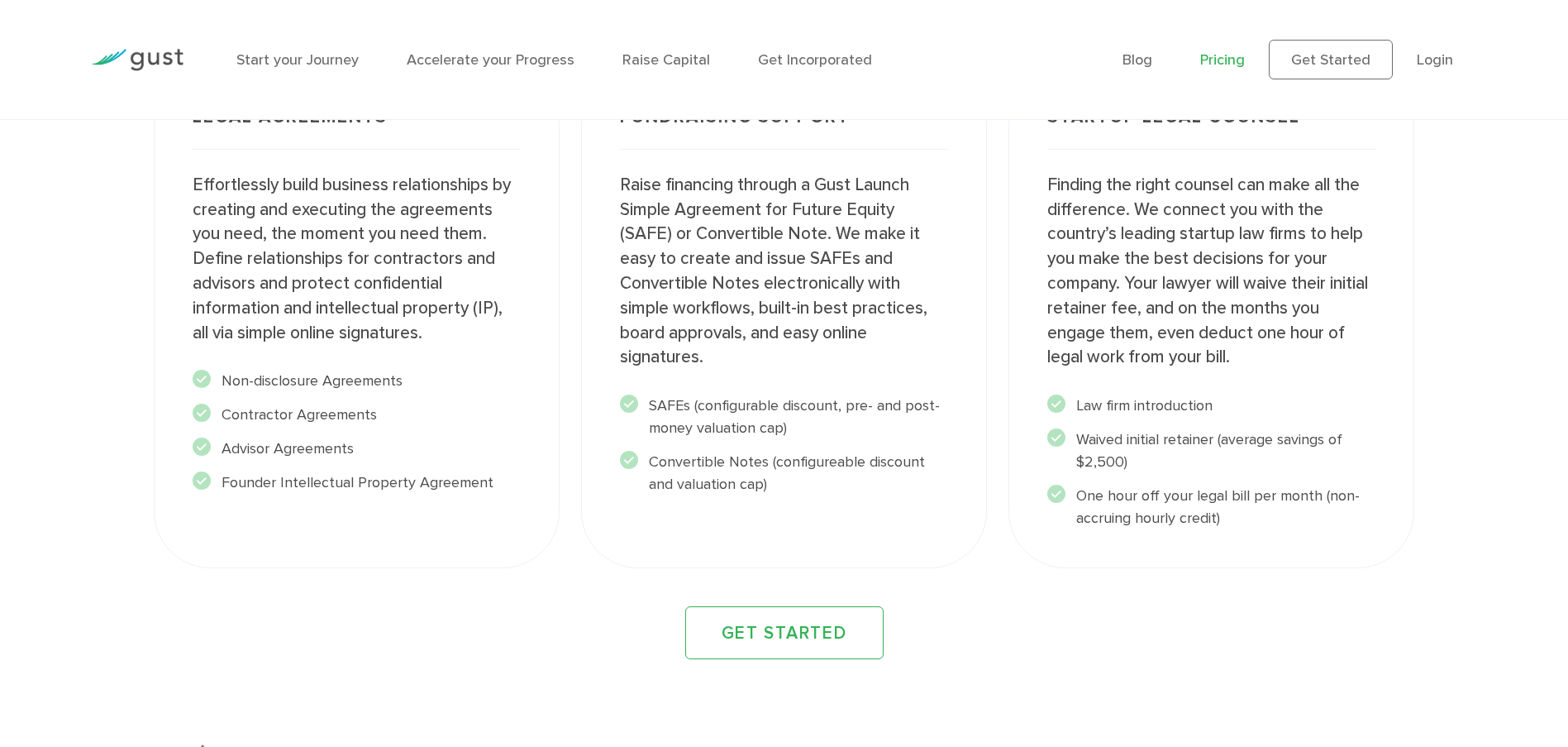
scroll to position [2137, 0]
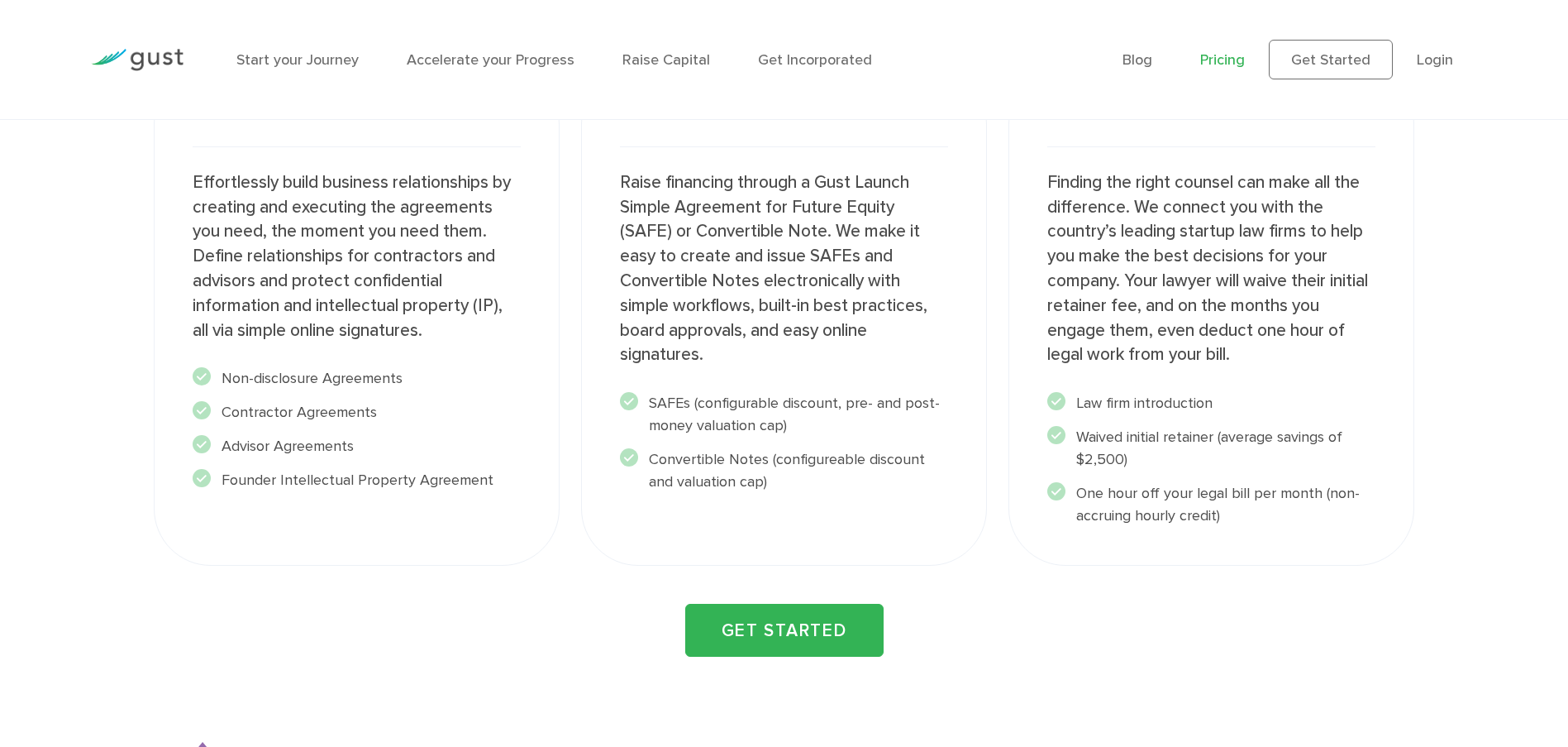
click at [788, 626] on link "GET STARTED" at bounding box center [784, 630] width 198 height 53
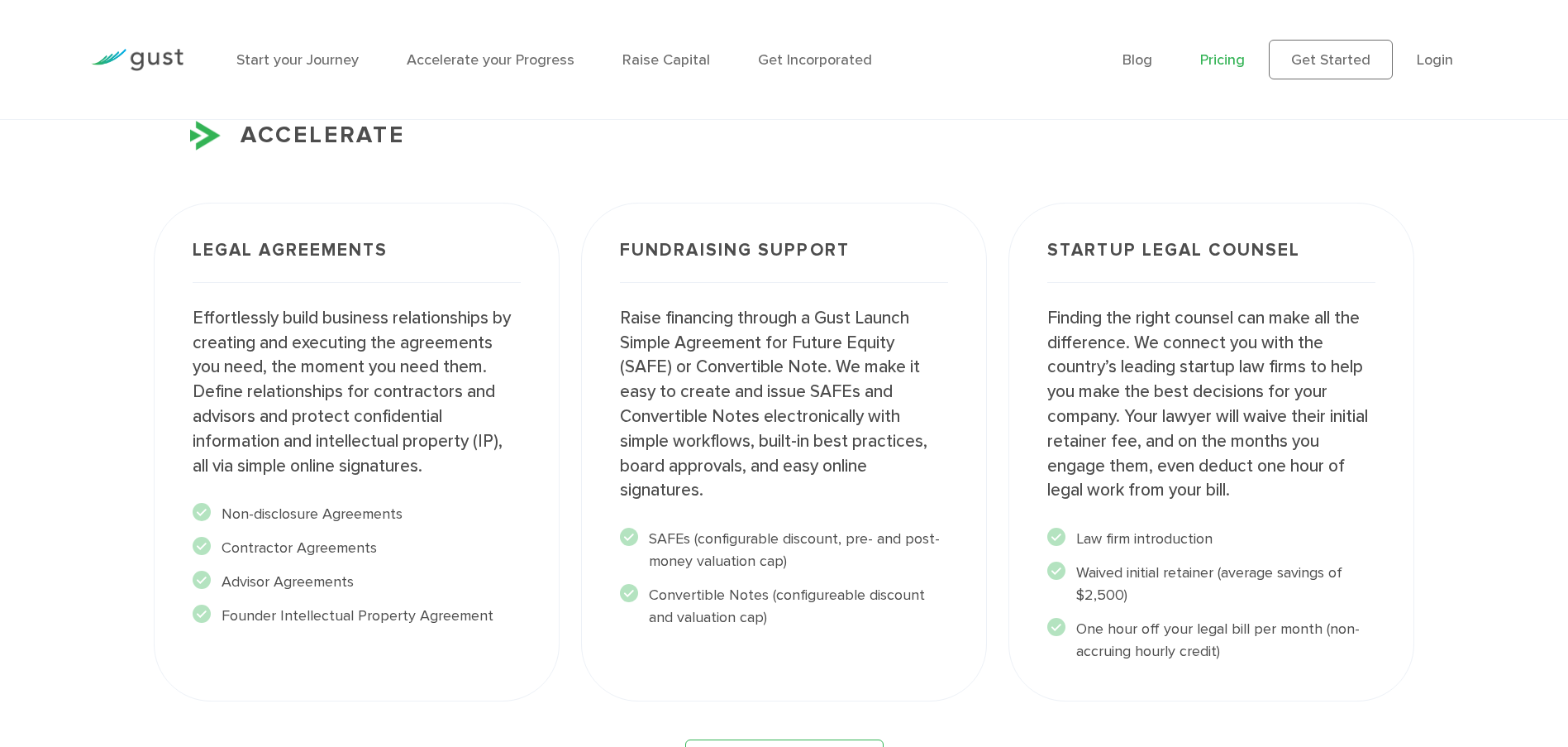
scroll to position [2001, 0]
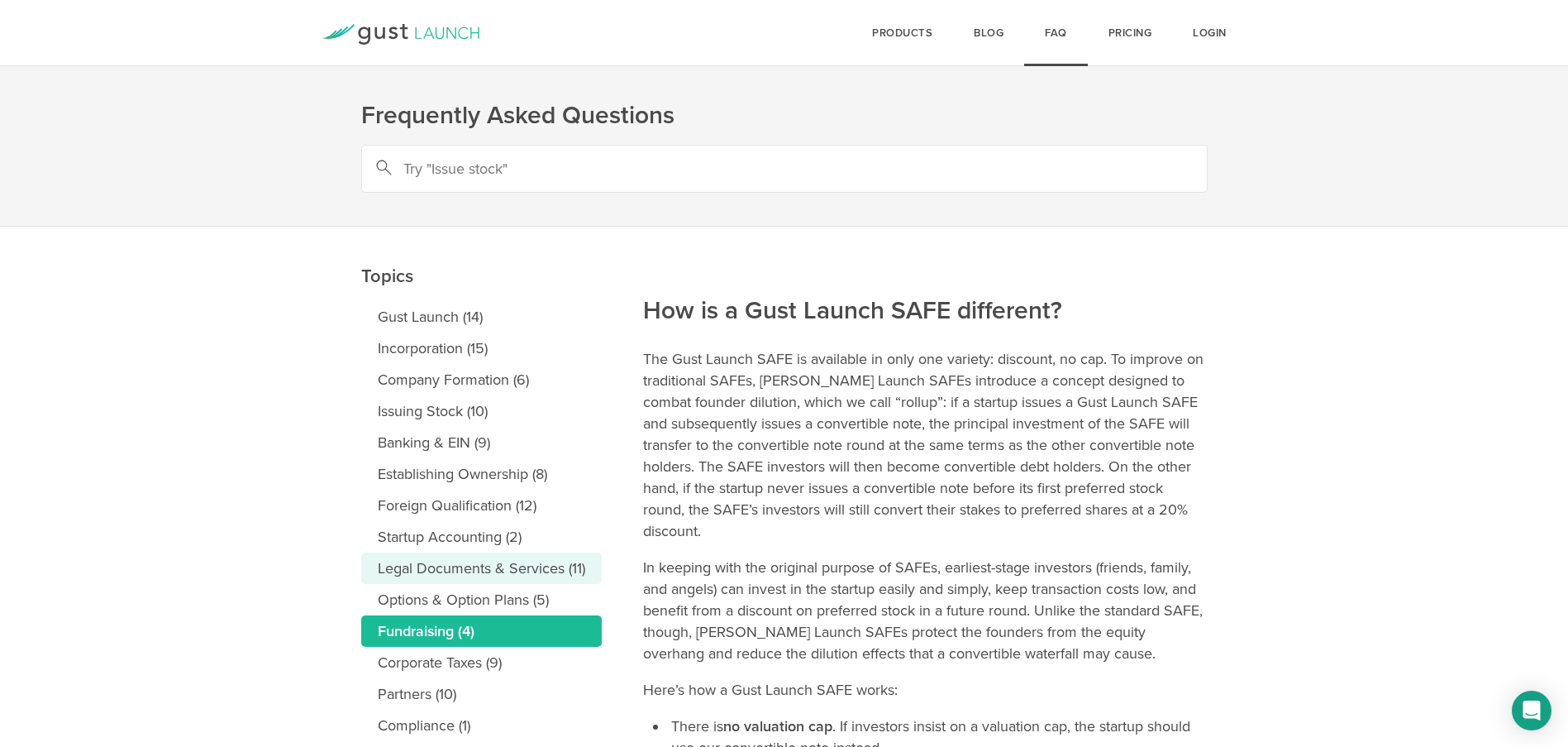
click at [383, 561] on link "Legal Documents & Services (11)" at bounding box center [481, 568] width 241 height 31
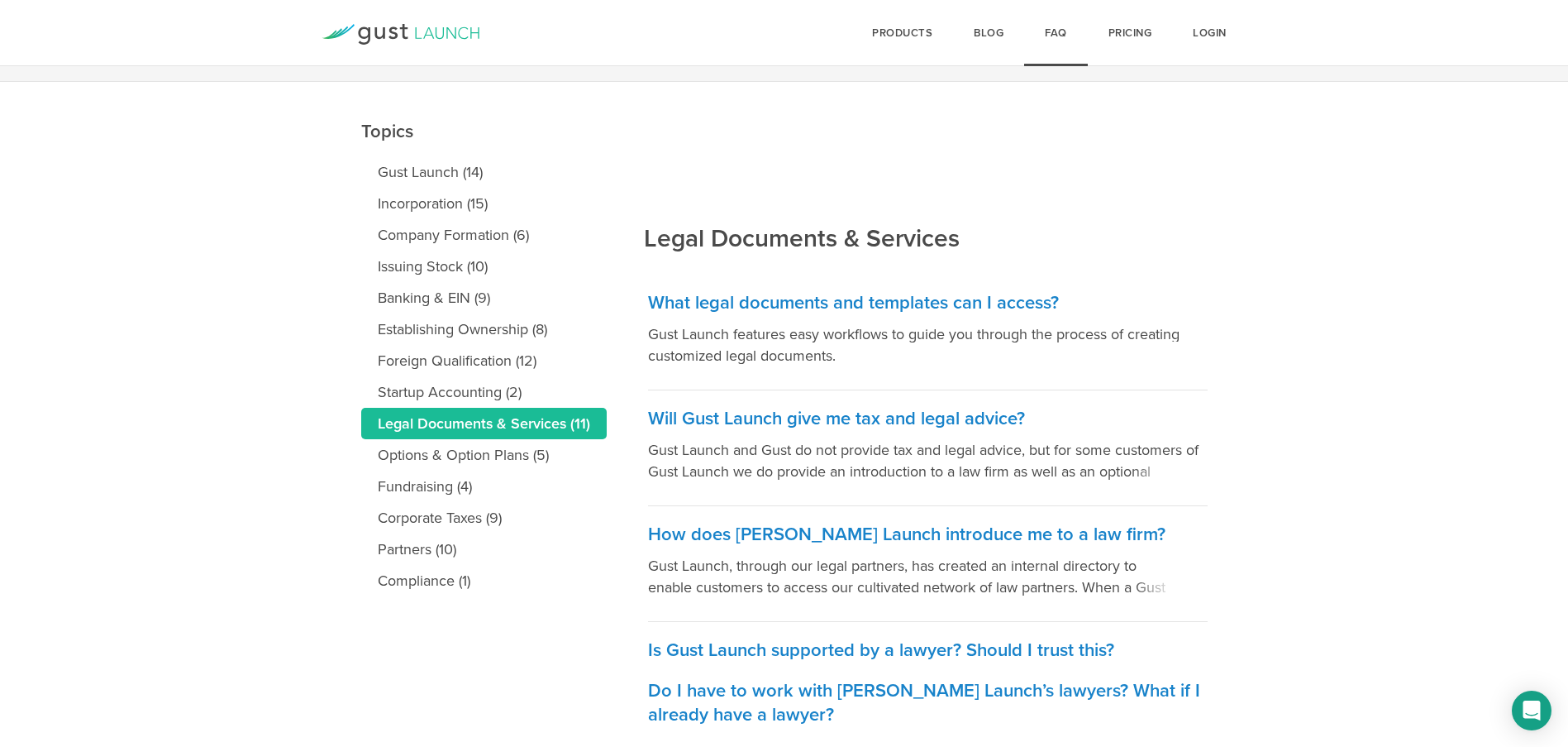
scroll to position [138, 0]
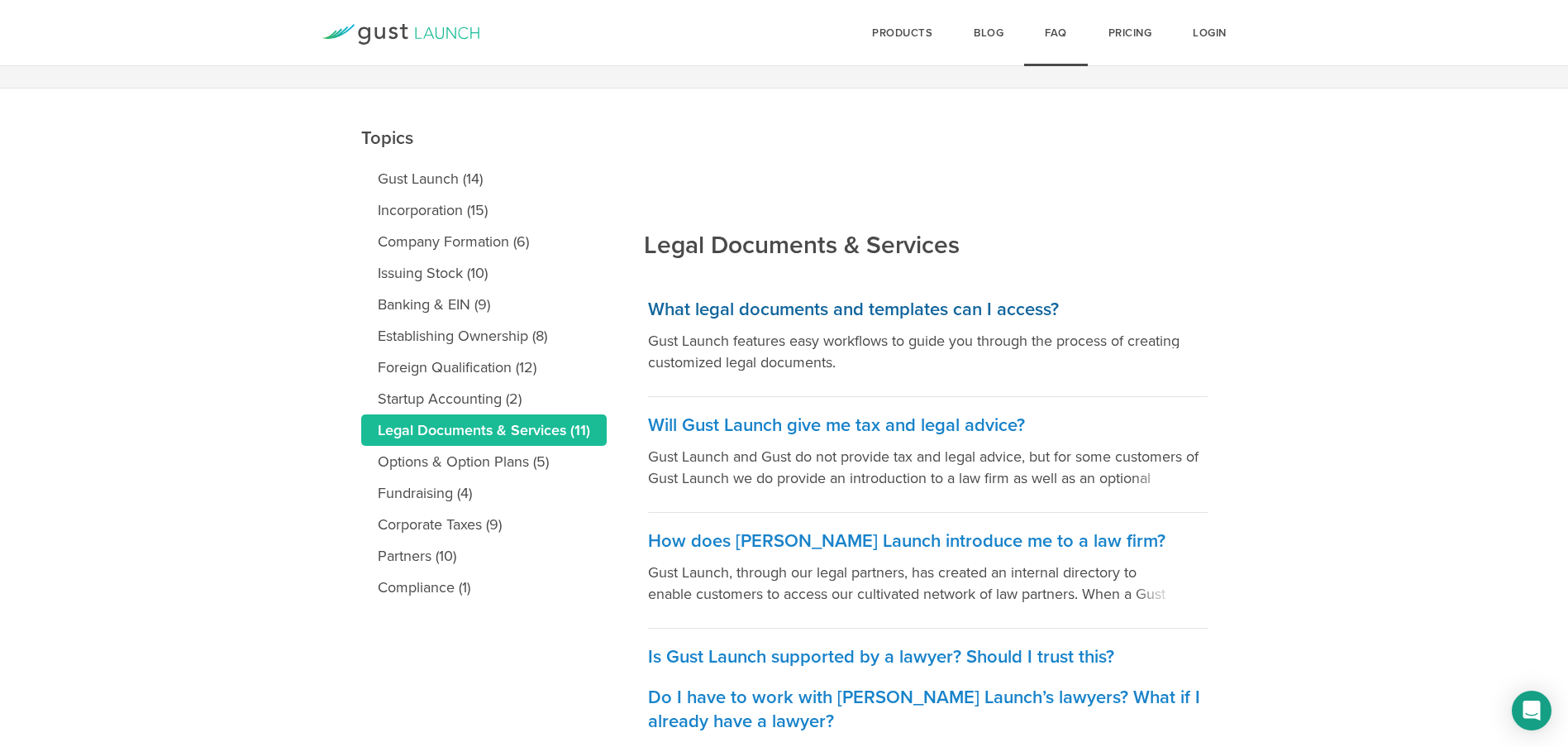
click at [780, 303] on h3 "What legal documents and templates can I access?" at bounding box center [928, 310] width 560 height 24
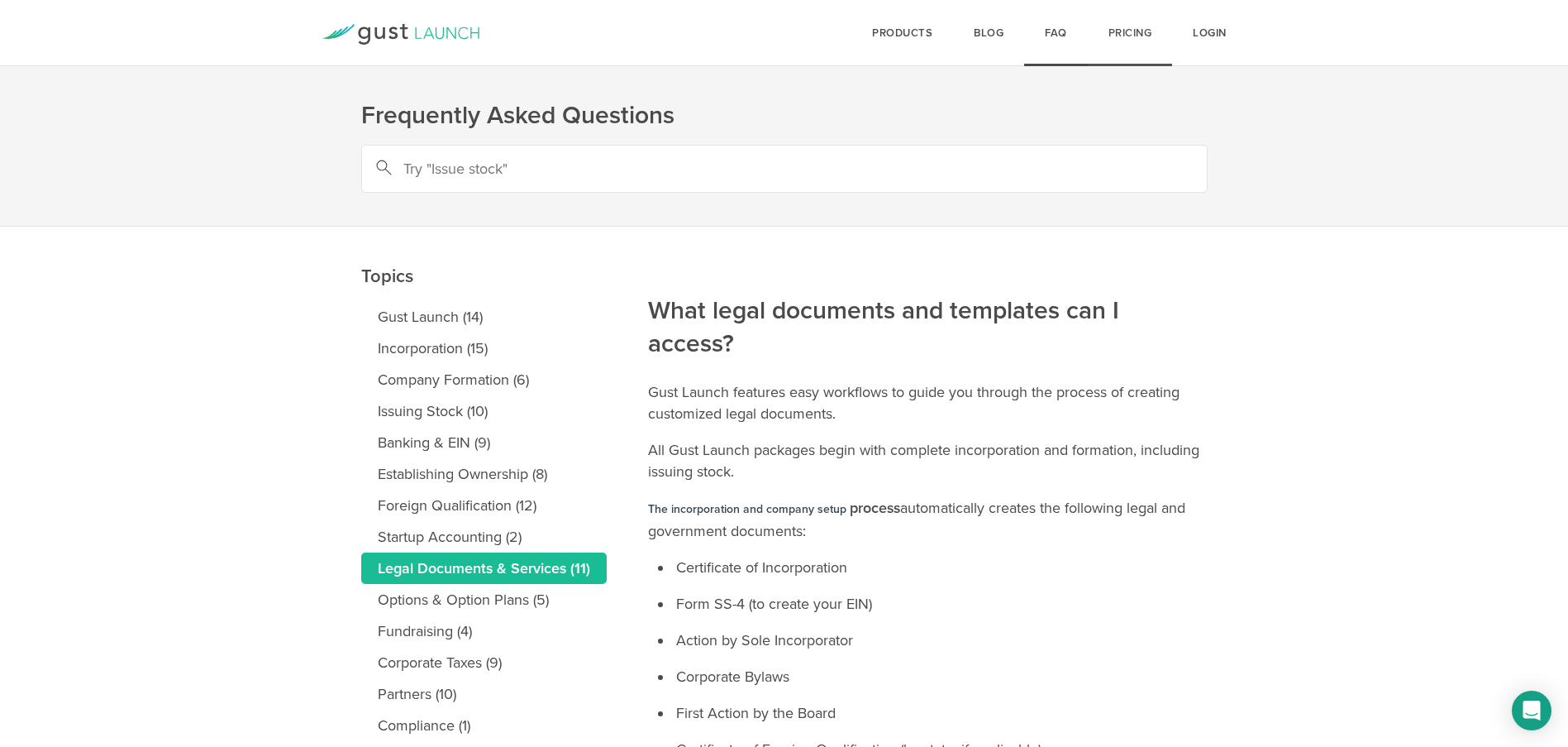
click at [1132, 30] on link "Pricing" at bounding box center [1131, 33] width 85 height 66
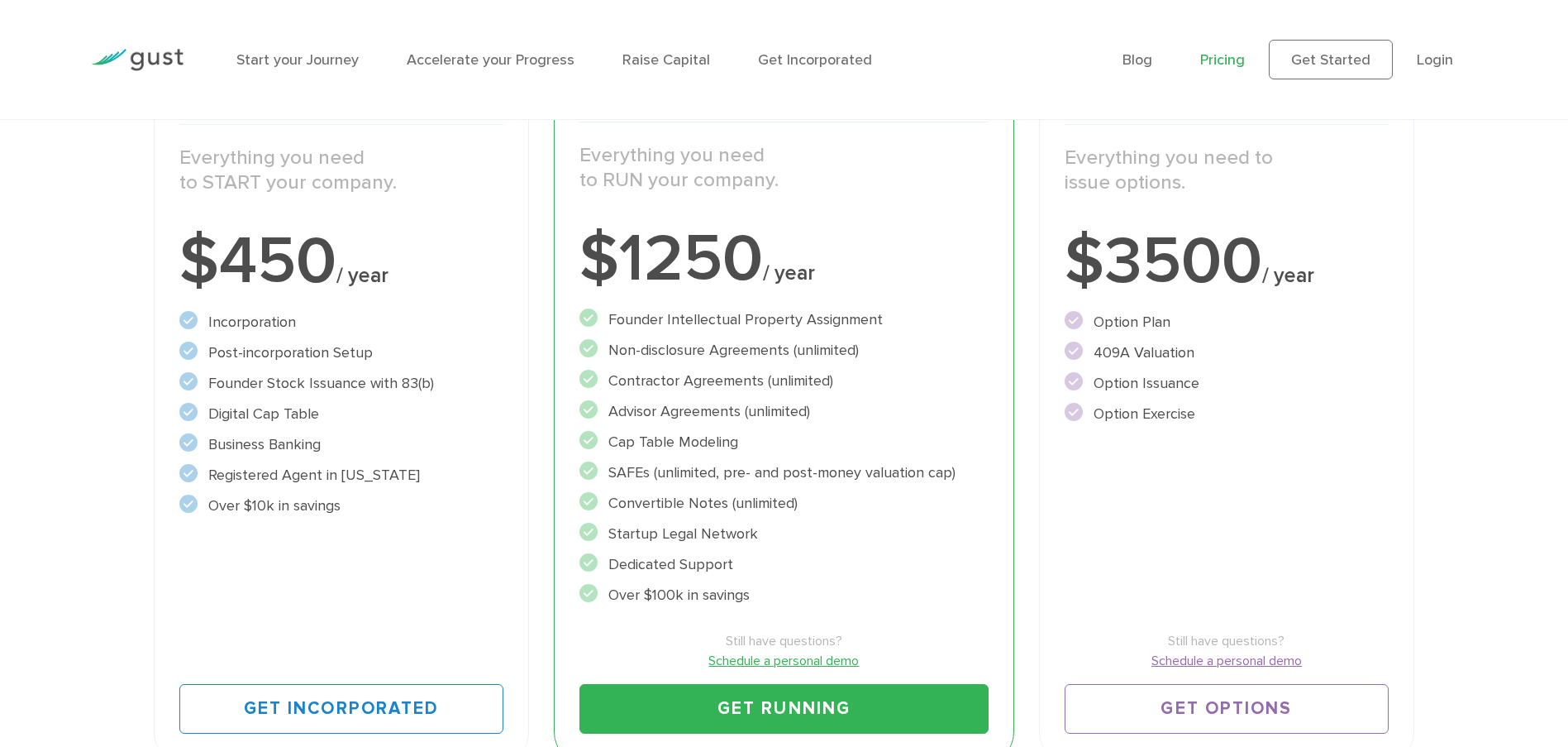
scroll to position [318, 0]
